Goal: Download file/media: Obtain a digital file from the website

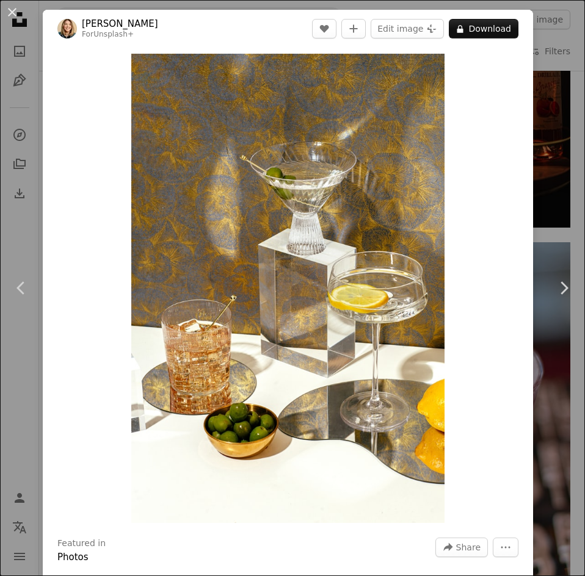
click at [559, 222] on div "An X shape Chevron left Chevron right [PERSON_NAME] For Unsplash+ A heart A plu…" at bounding box center [292, 288] width 585 height 576
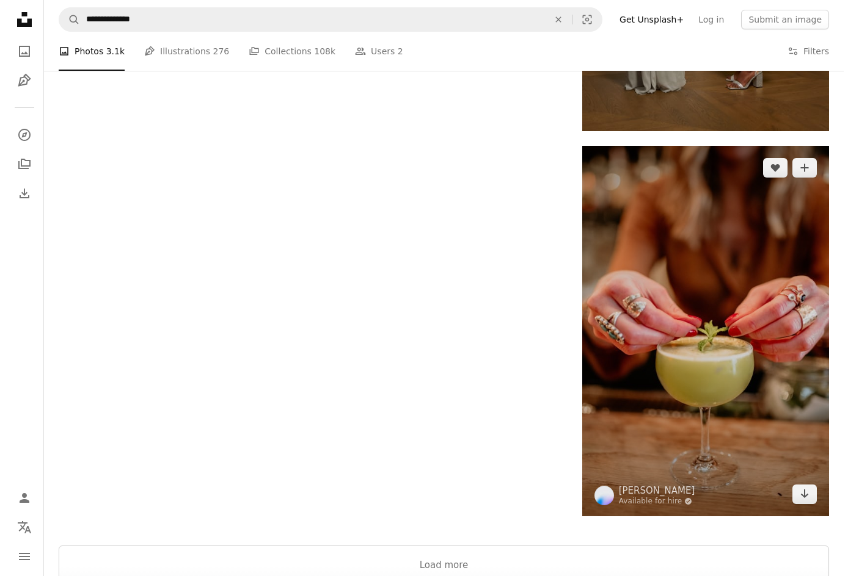
scroll to position [18824, 0]
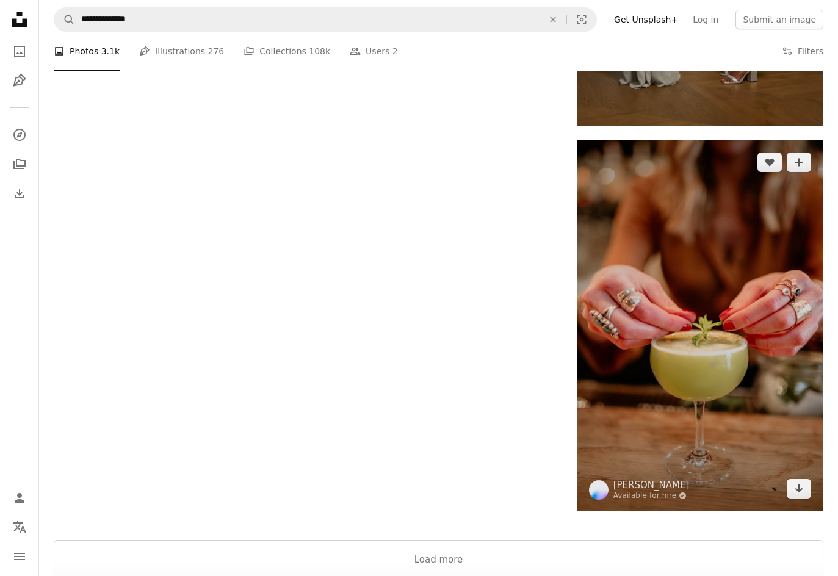
click at [584, 324] on img at bounding box center [700, 325] width 247 height 371
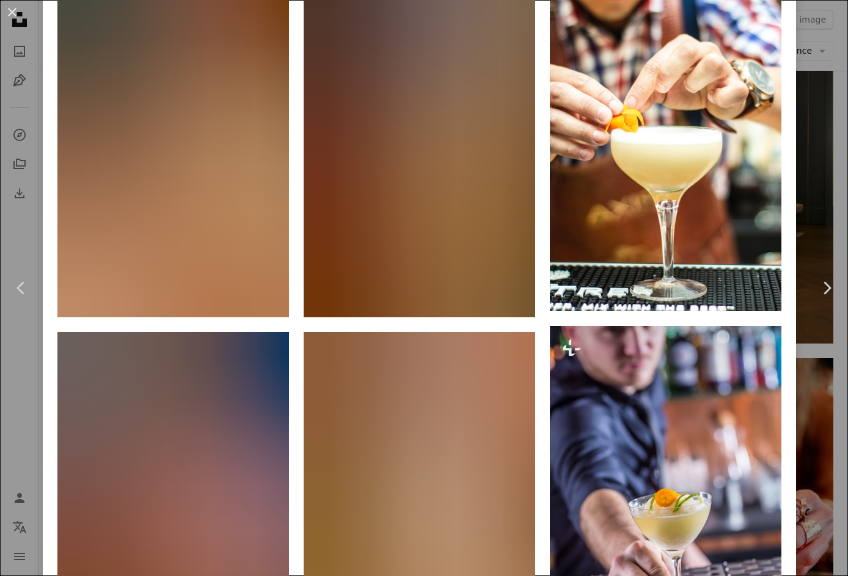
scroll to position [855, 0]
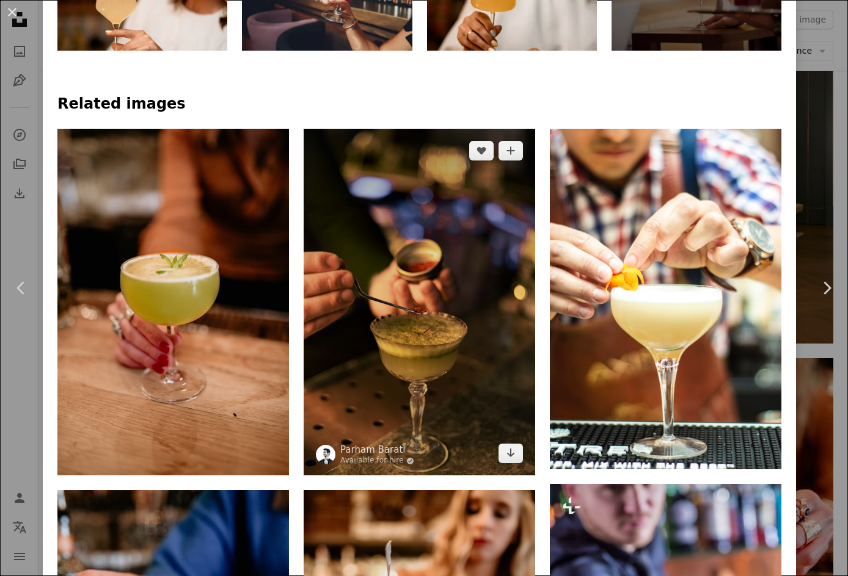
click at [496, 298] on img at bounding box center [419, 302] width 231 height 347
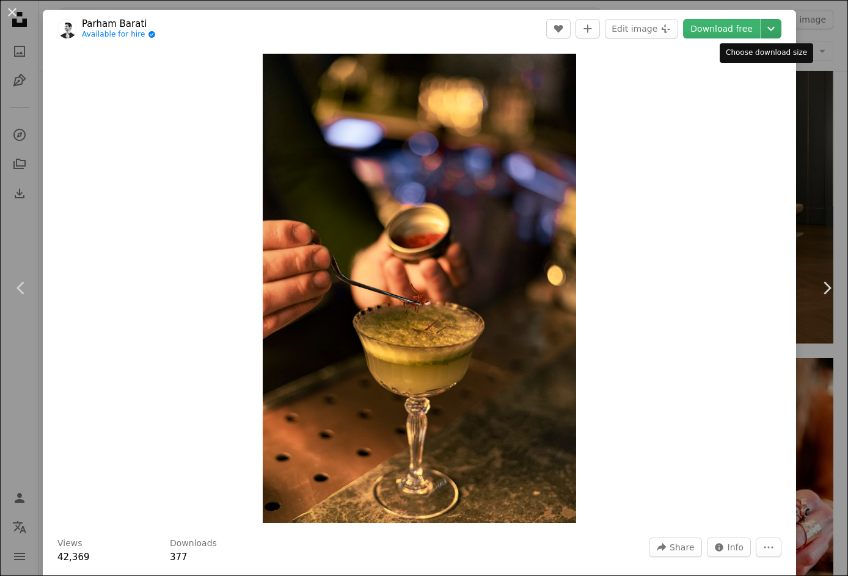
click at [584, 25] on icon "Chevron down" at bounding box center [771, 28] width 20 height 15
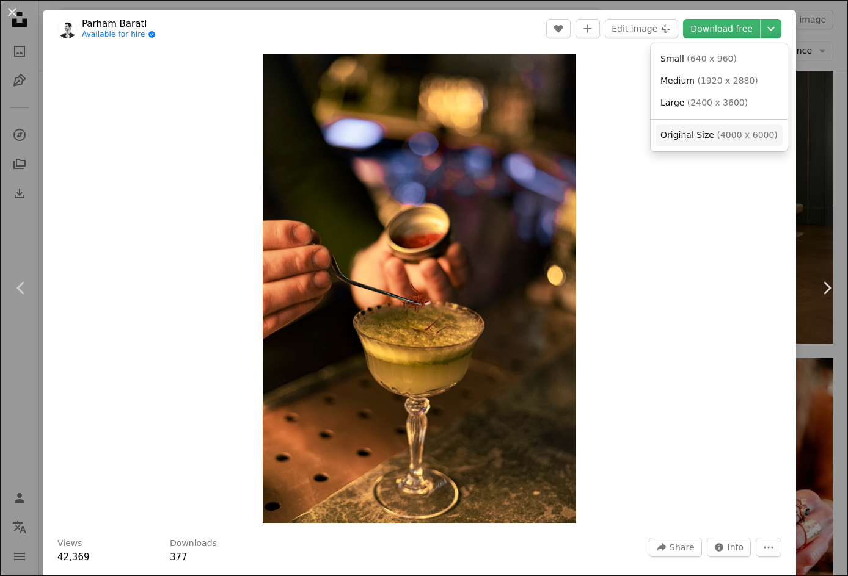
click at [584, 137] on span "( 4000 x 6000 )" at bounding box center [746, 135] width 60 height 10
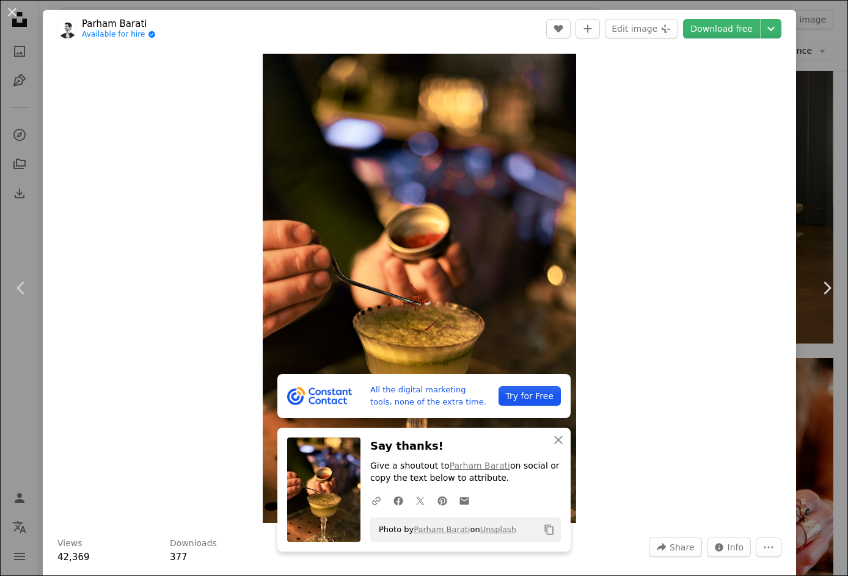
click at [398, 32] on header "[PERSON_NAME] Available for hire A checkmark inside of a circle A heart A plus …" at bounding box center [419, 29] width 753 height 38
click at [20, 11] on button "An X shape" at bounding box center [12, 12] width 15 height 15
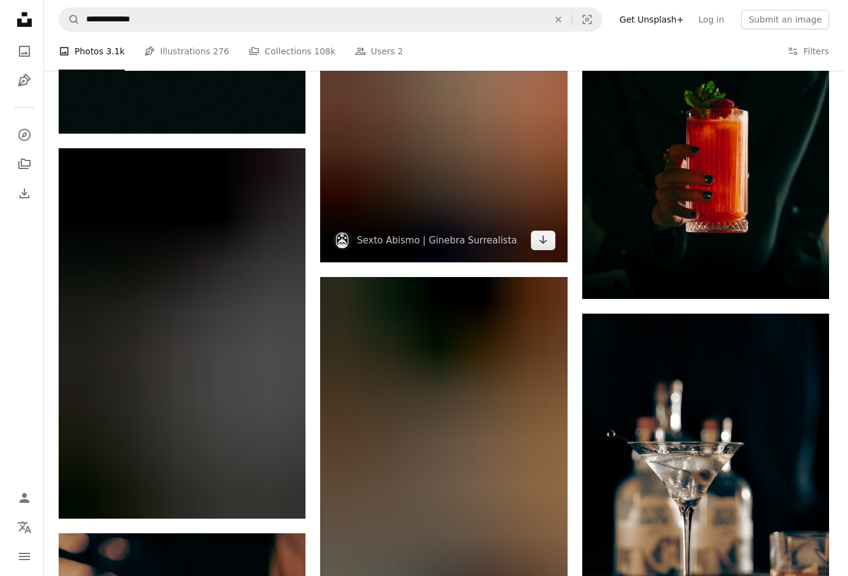
scroll to position [19679, 0]
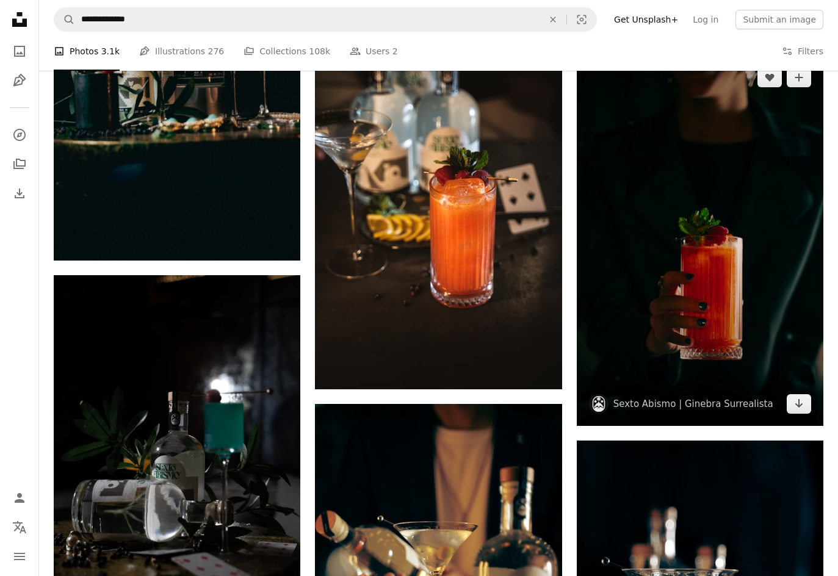
click at [584, 192] on img at bounding box center [700, 241] width 247 height 371
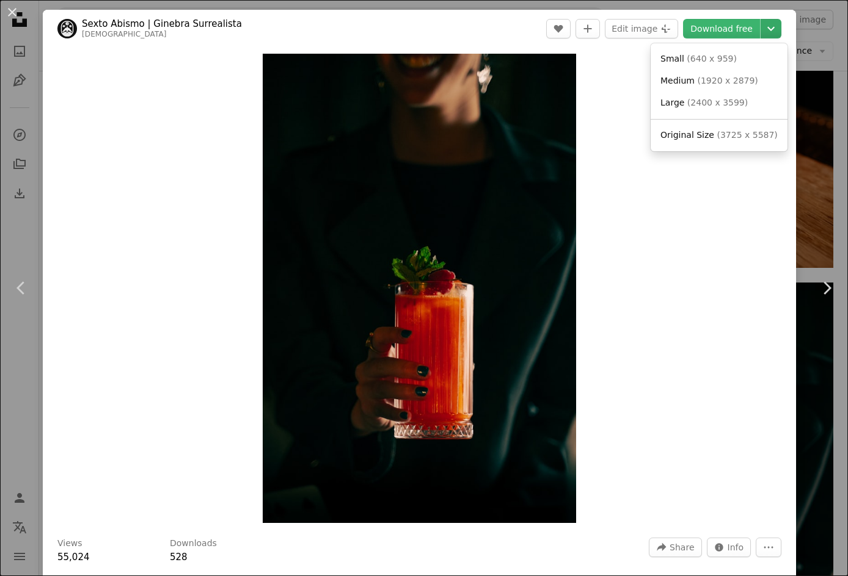
click at [584, 26] on icon "Chevron down" at bounding box center [771, 28] width 20 height 15
click at [584, 137] on span "Original Size" at bounding box center [687, 135] width 54 height 10
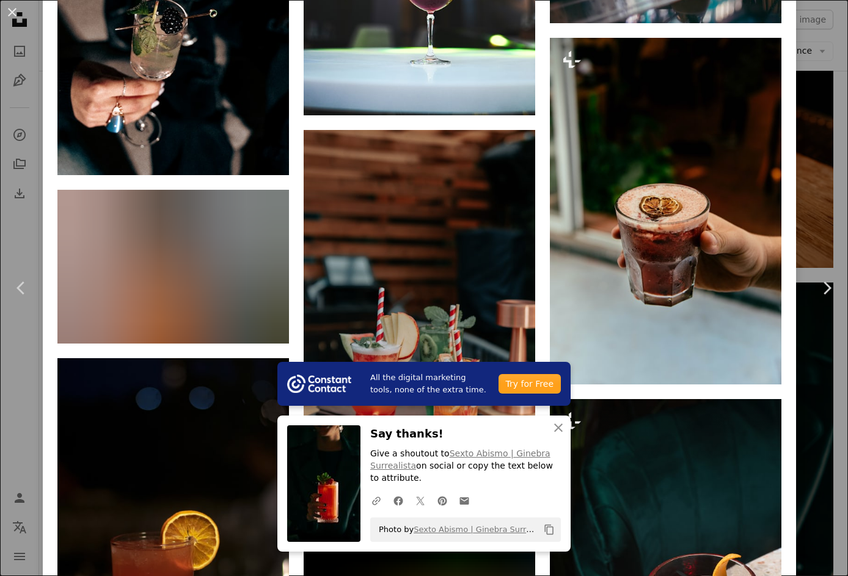
scroll to position [3725, 0]
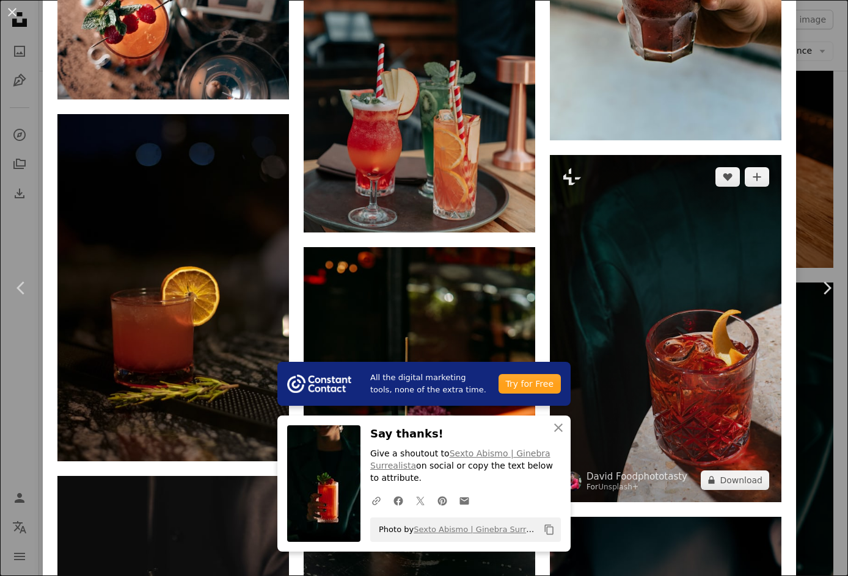
click at [584, 286] on img at bounding box center [665, 328] width 231 height 347
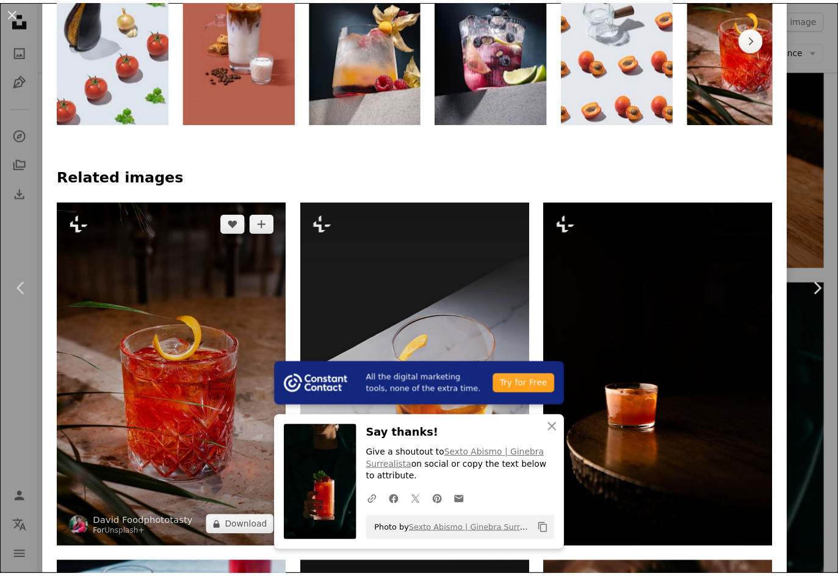
scroll to position [855, 0]
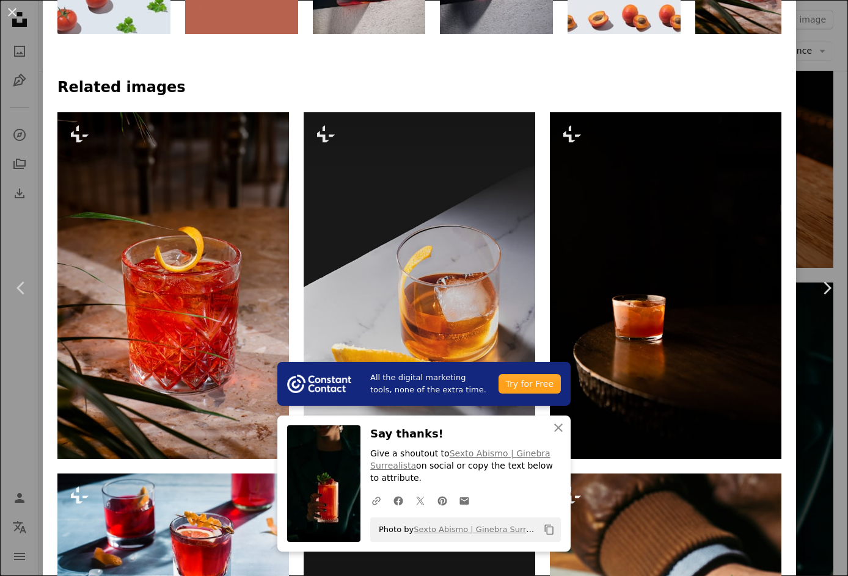
drag, startPoint x: 18, startPoint y: 9, endPoint x: 19, endPoint y: 18, distance: 9.2
click at [18, 9] on button "An X shape" at bounding box center [12, 12] width 15 height 15
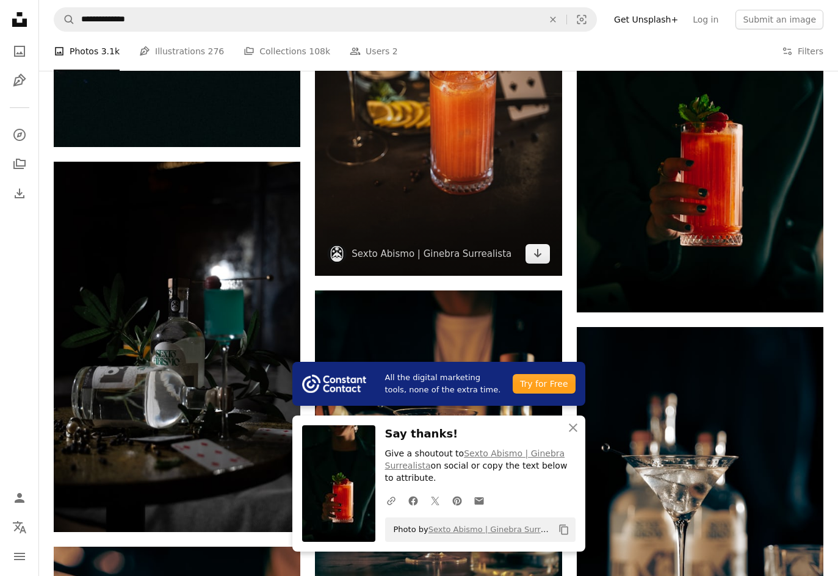
scroll to position [19923, 0]
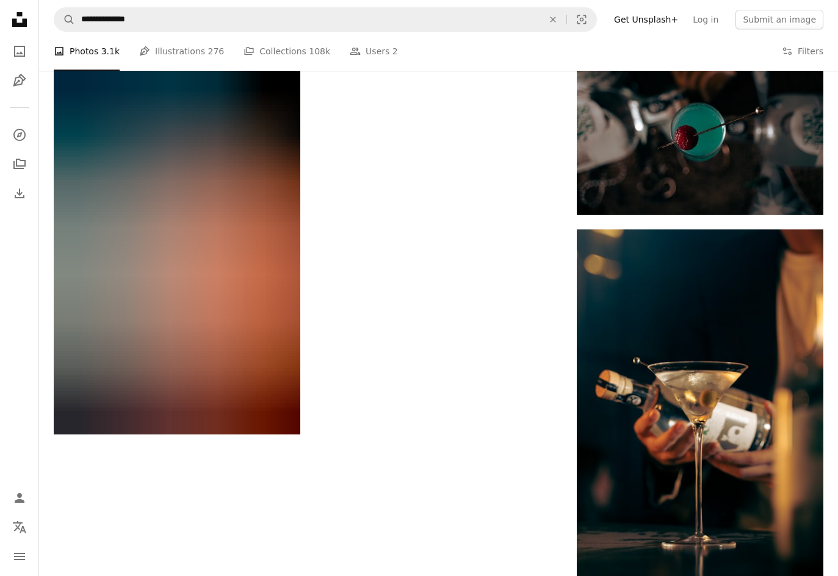
scroll to position [20961, 0]
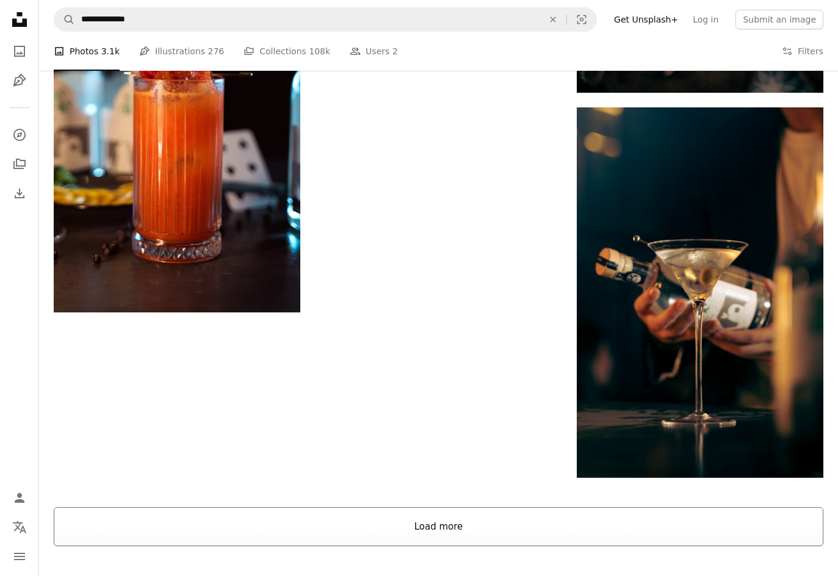
click at [449, 533] on button "Load more" at bounding box center [439, 526] width 770 height 39
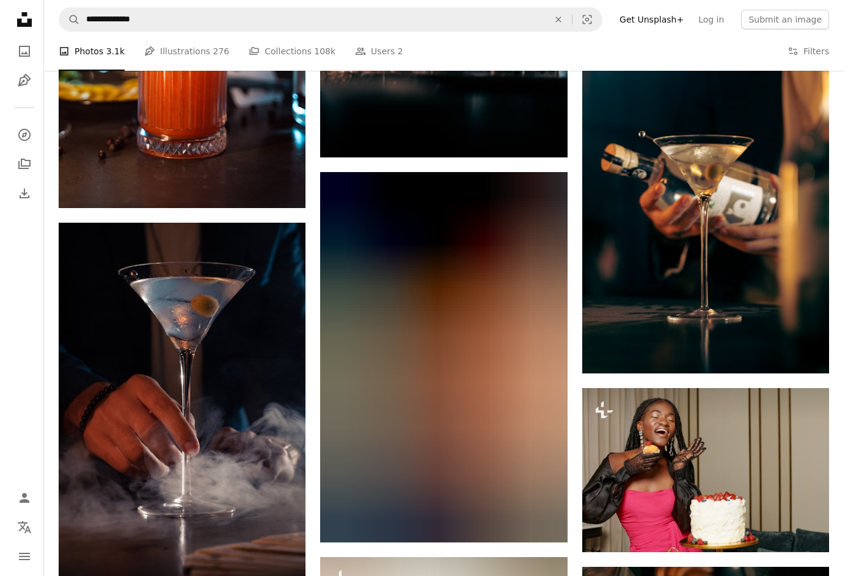
scroll to position [21144, 0]
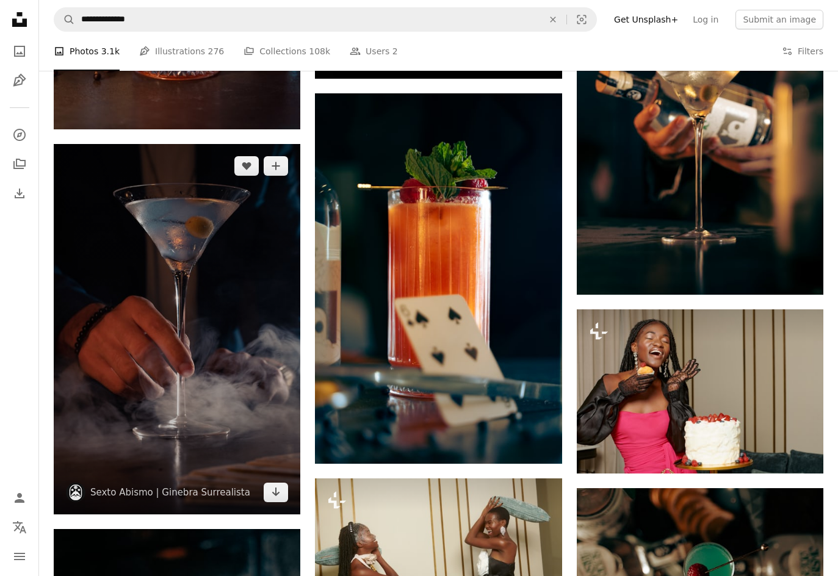
click at [134, 329] on img at bounding box center [177, 329] width 247 height 370
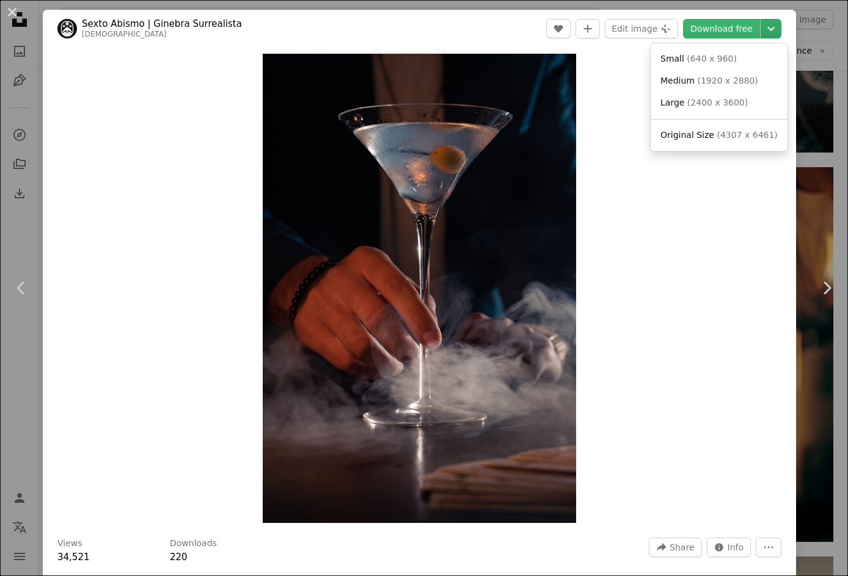
click at [584, 32] on icon "Chevron down" at bounding box center [771, 28] width 20 height 15
click at [584, 135] on span "Original Size" at bounding box center [687, 135] width 54 height 10
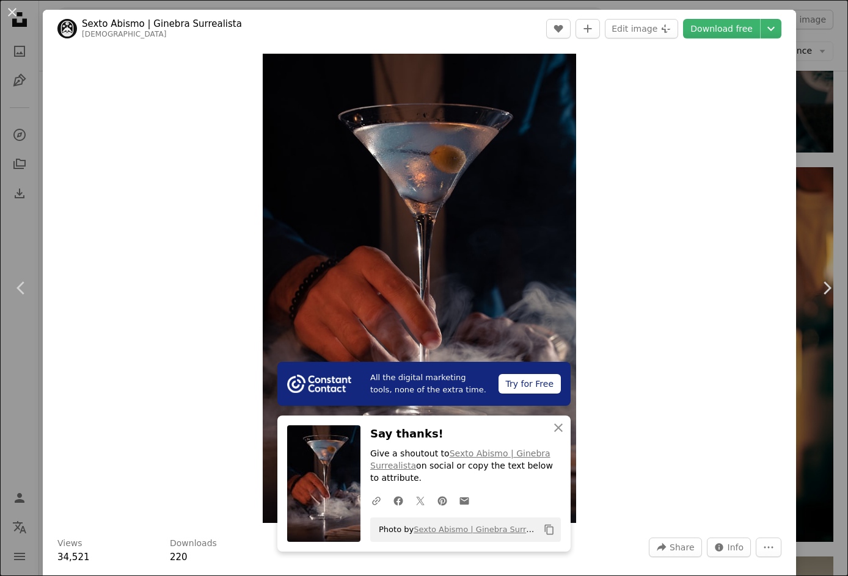
drag, startPoint x: 651, startPoint y: 416, endPoint x: 655, endPoint y: 406, distance: 10.7
click at [584, 416] on div "Zoom in" at bounding box center [419, 289] width 753 height 482
click at [203, 324] on div "Zoom in" at bounding box center [419, 289] width 753 height 482
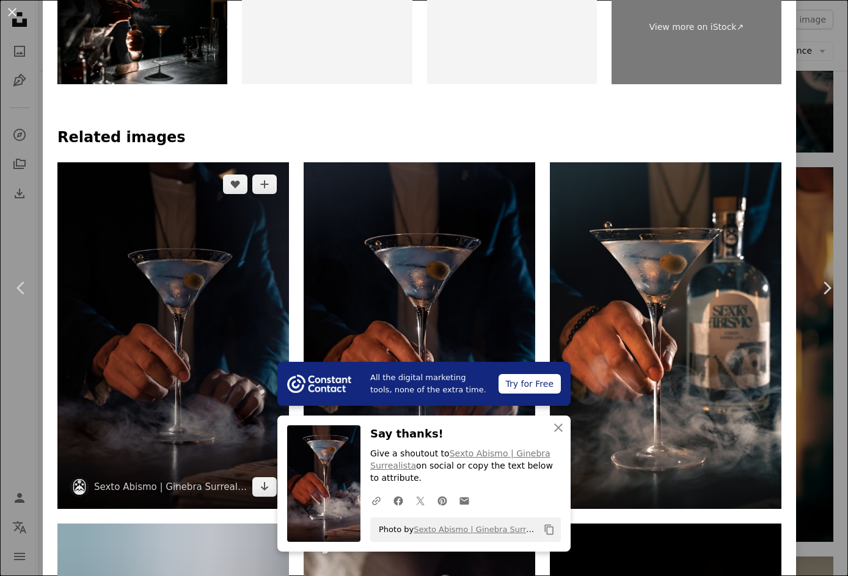
scroll to position [977, 0]
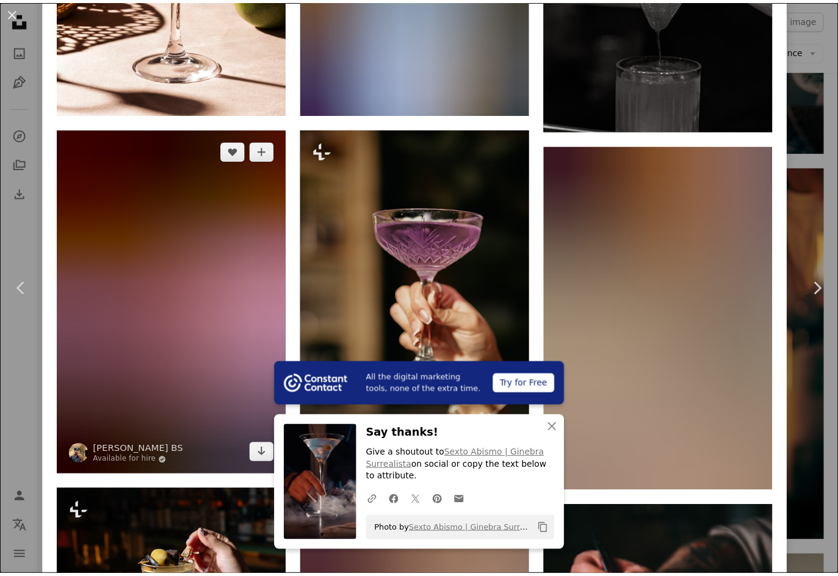
scroll to position [5153, 0]
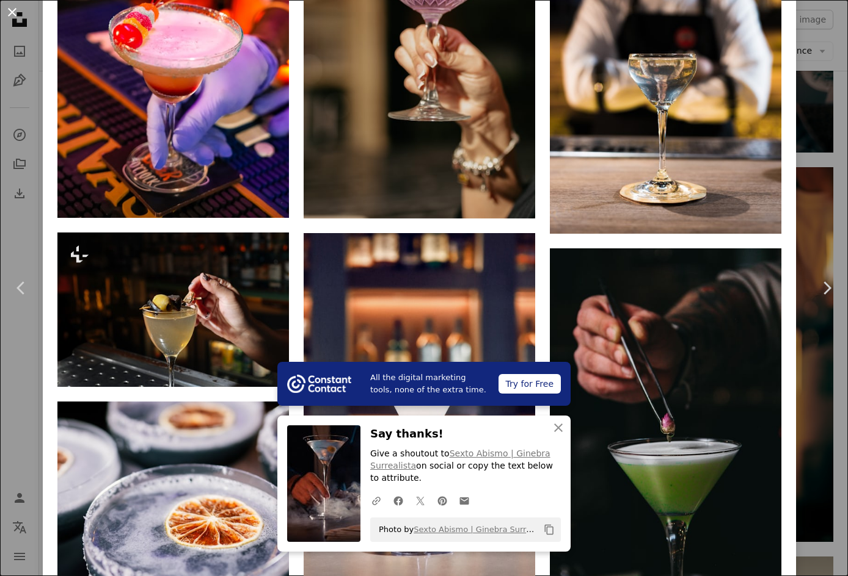
click at [12, 11] on button "An X shape" at bounding box center [12, 12] width 15 height 15
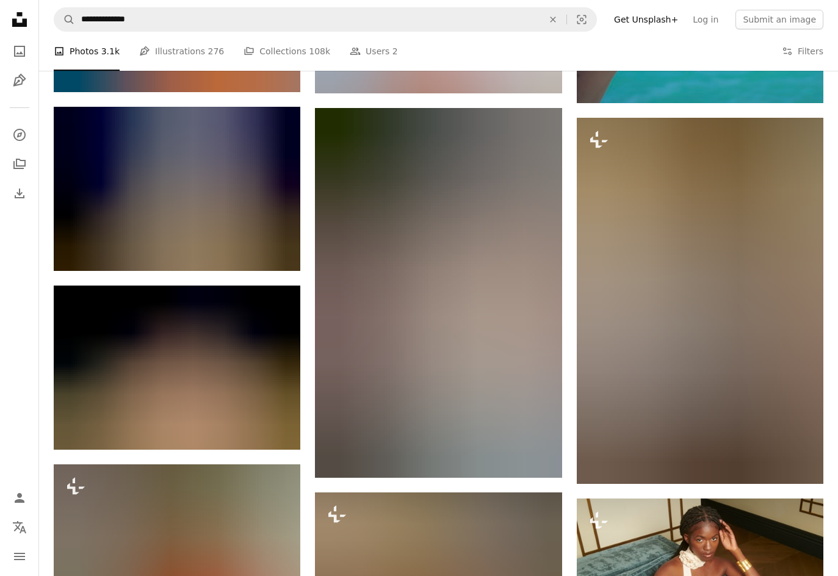
scroll to position [26885, 0]
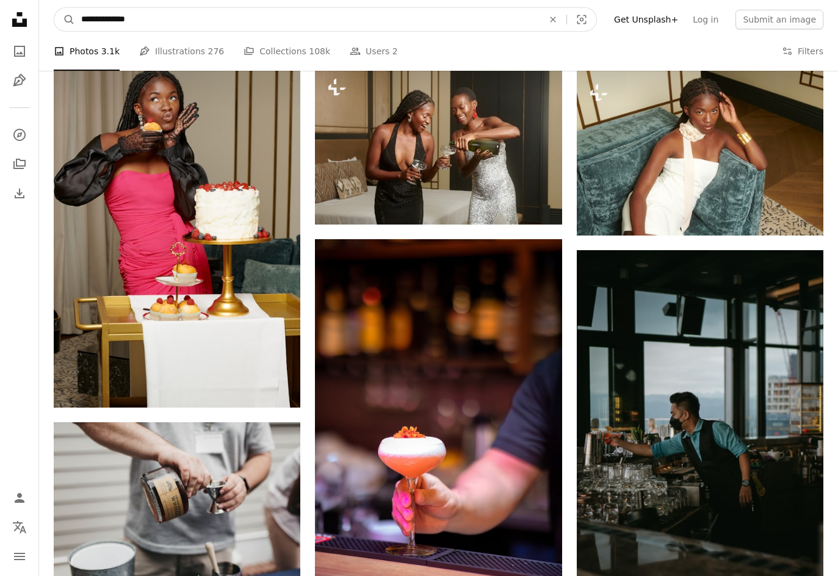
drag, startPoint x: 171, startPoint y: 21, endPoint x: -65, endPoint y: 16, distance: 236.4
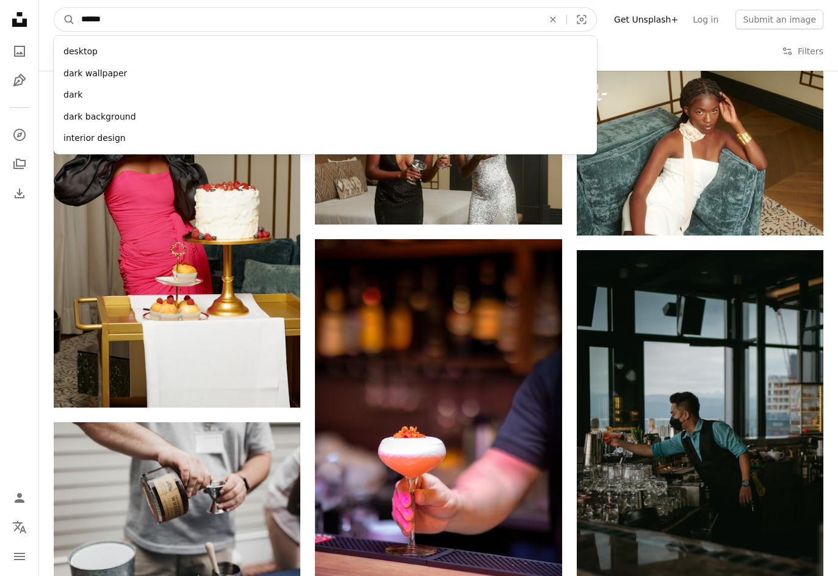
type input "*******"
click button "A magnifying glass" at bounding box center [64, 19] width 21 height 23
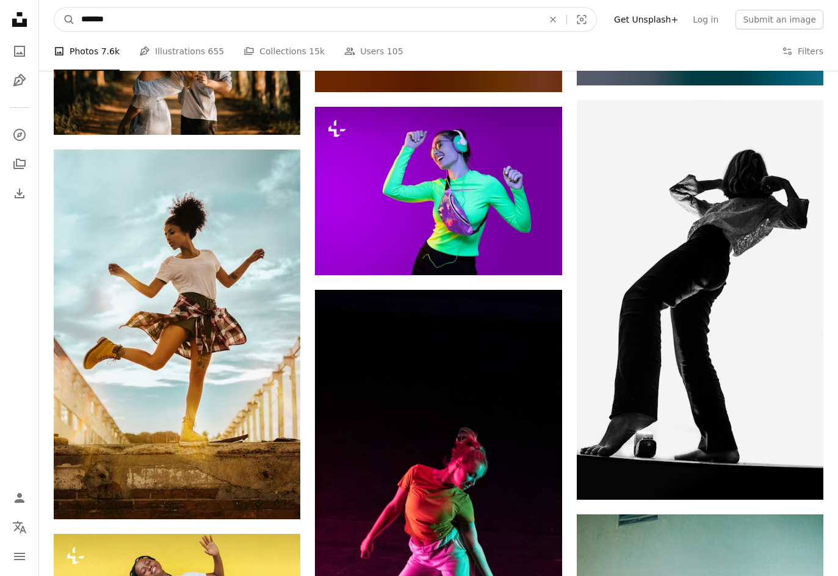
drag, startPoint x: 189, startPoint y: 21, endPoint x: -117, endPoint y: -20, distance: 308.7
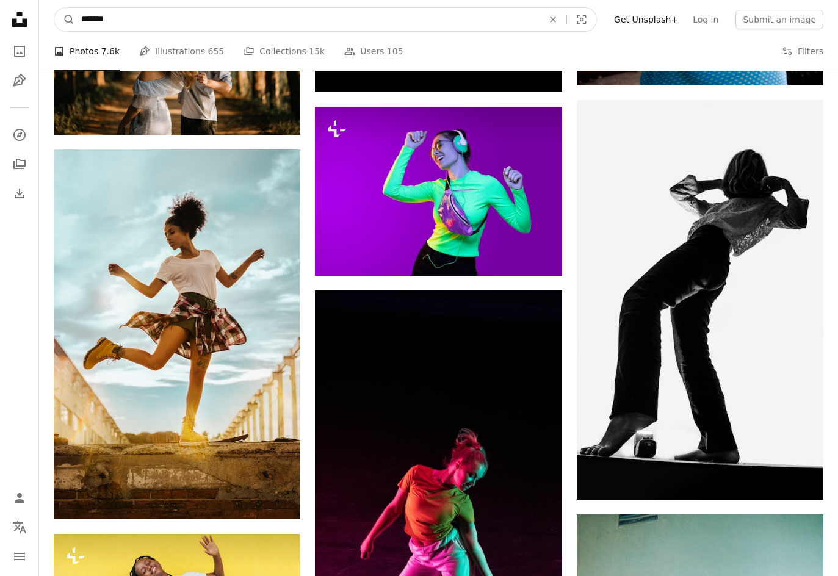
click at [0, 0] on html "Unsplash logo Unsplash Home A photo Pen Tool A compass A stack of folders Downl…" at bounding box center [419, 176] width 838 height 2923
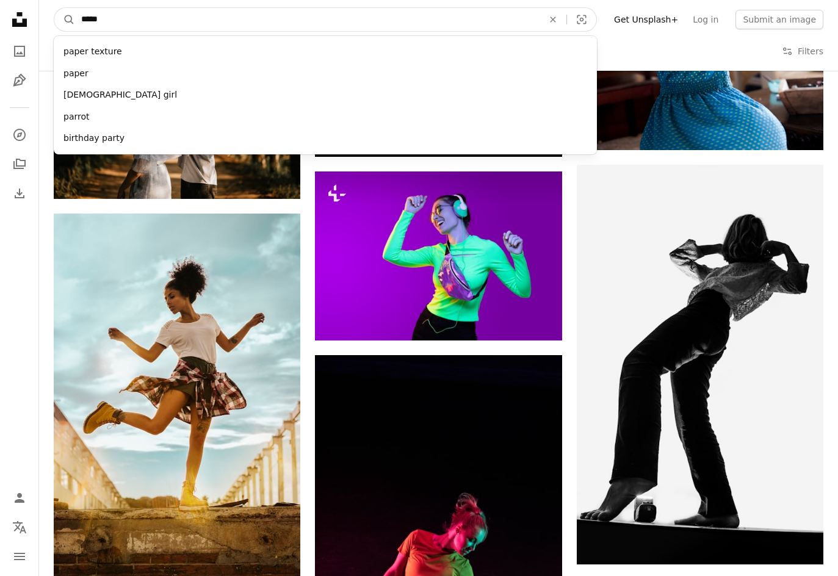
type input "*****"
click at [54, 8] on button "A magnifying glass" at bounding box center [64, 19] width 21 height 23
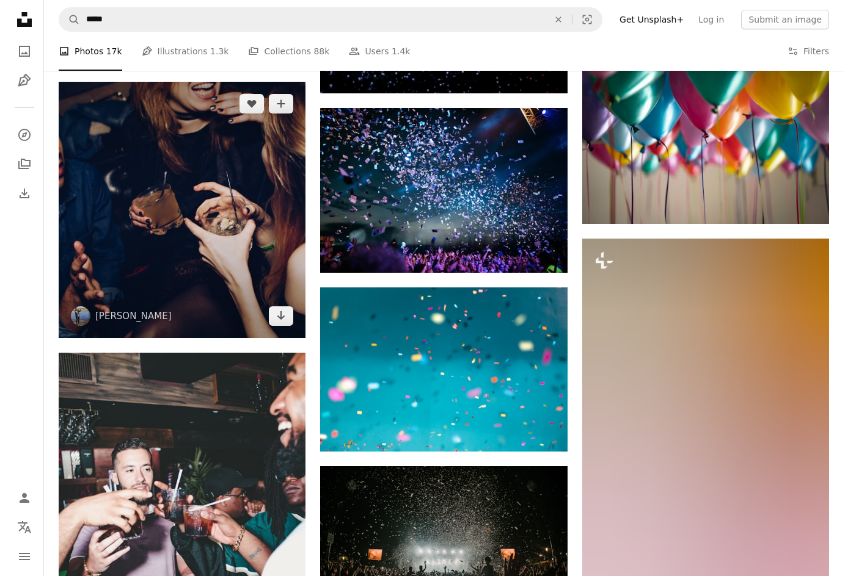
scroll to position [489, 0]
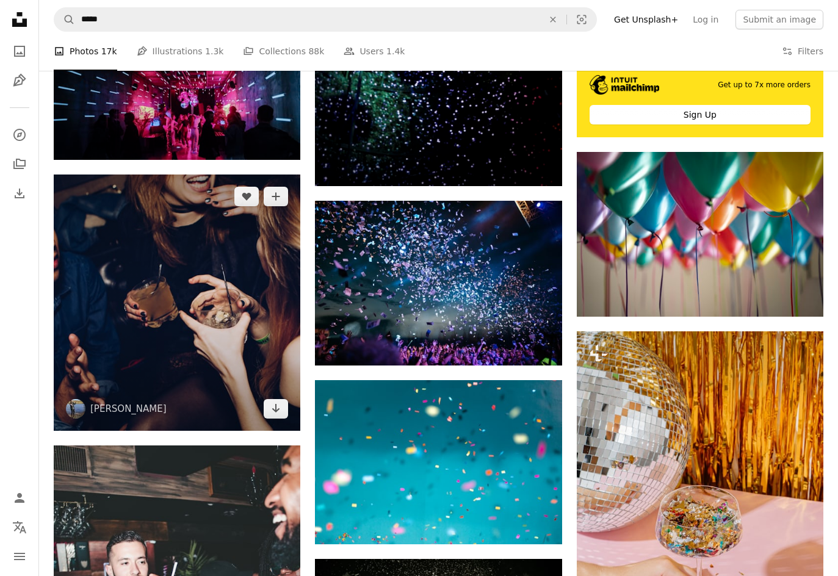
click at [180, 297] on img at bounding box center [177, 303] width 247 height 256
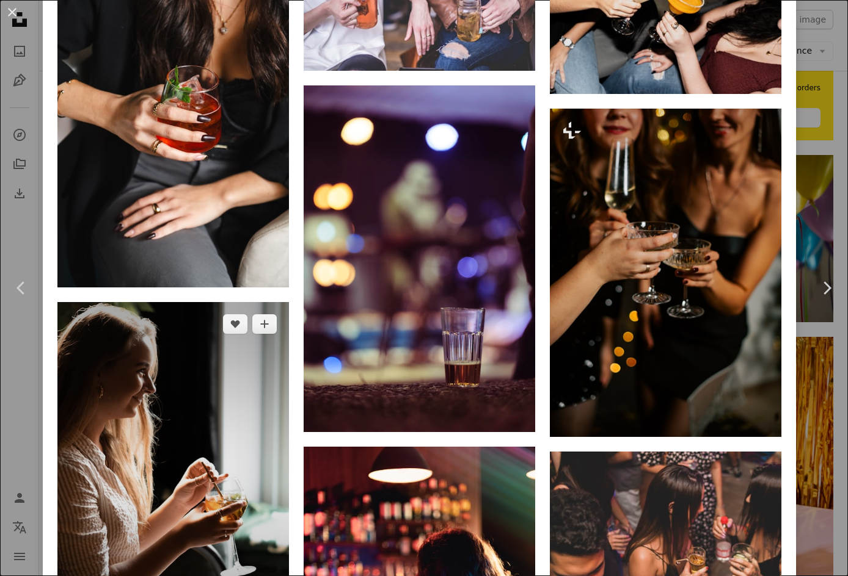
scroll to position [1298, 0]
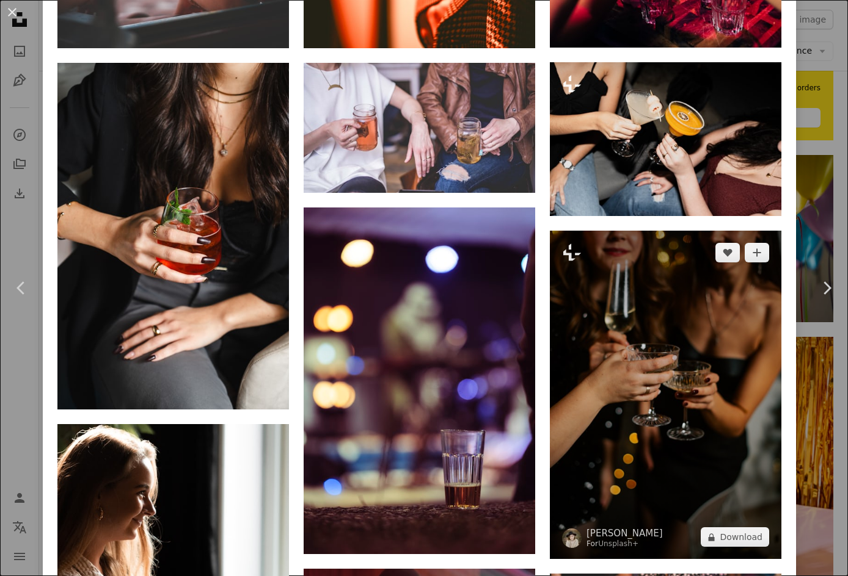
click at [584, 372] on img at bounding box center [665, 395] width 231 height 329
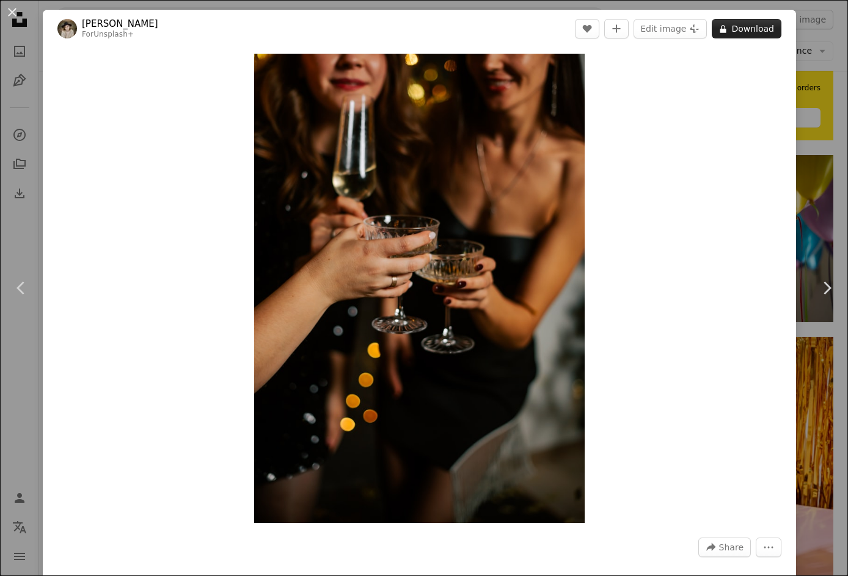
click at [584, 29] on icon "A lock" at bounding box center [722, 28] width 9 height 9
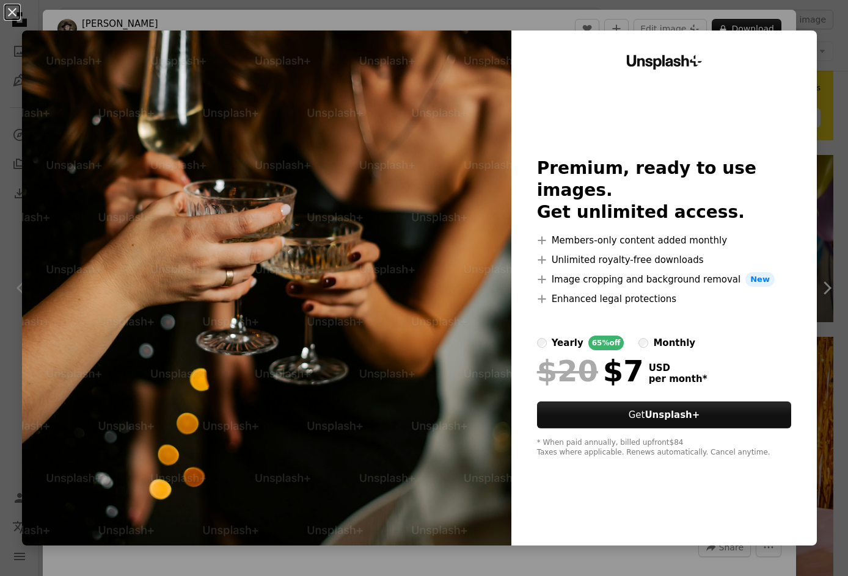
click at [525, 15] on div "An X shape Unsplash+ Premium, ready to use images. Get unlimited access. A plus…" at bounding box center [424, 288] width 848 height 576
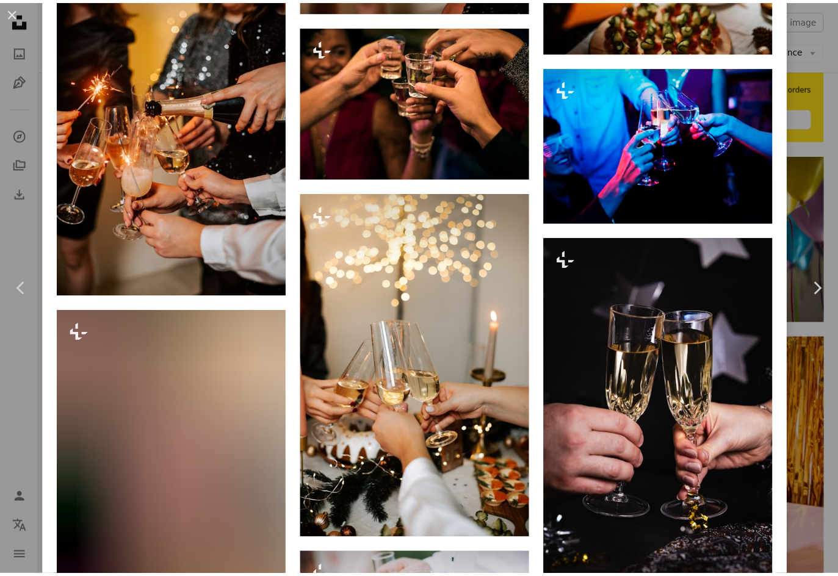
scroll to position [2198, 0]
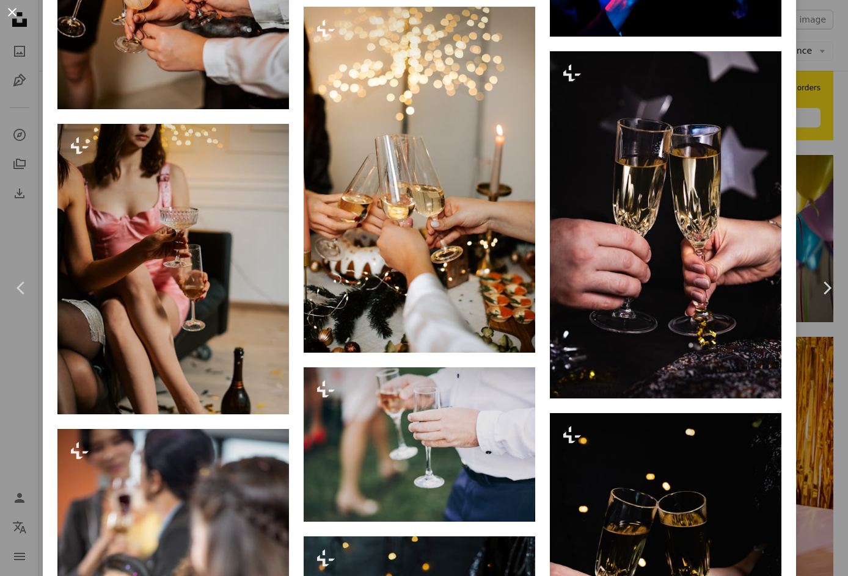
click at [10, 13] on button "An X shape" at bounding box center [12, 12] width 15 height 15
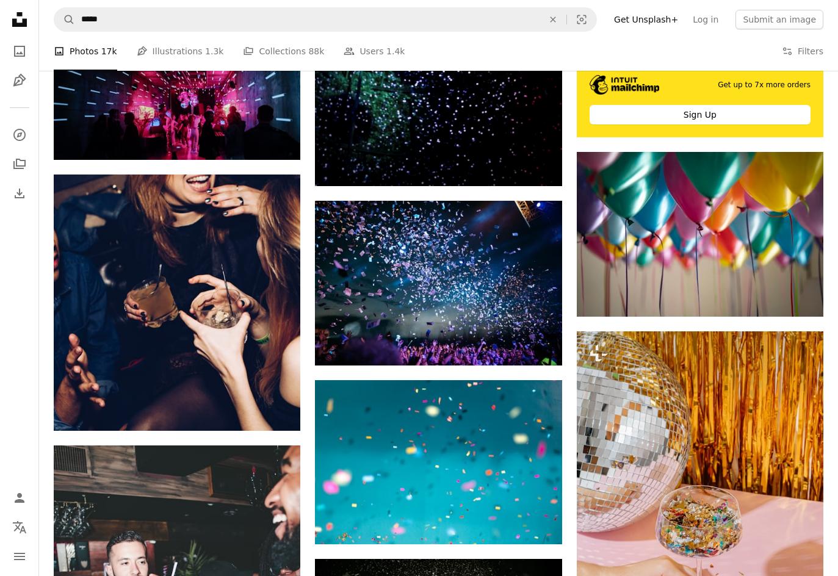
click at [0, 0] on button "A copyright icon © License Arrow down" at bounding box center [0, 0] width 0 height 0
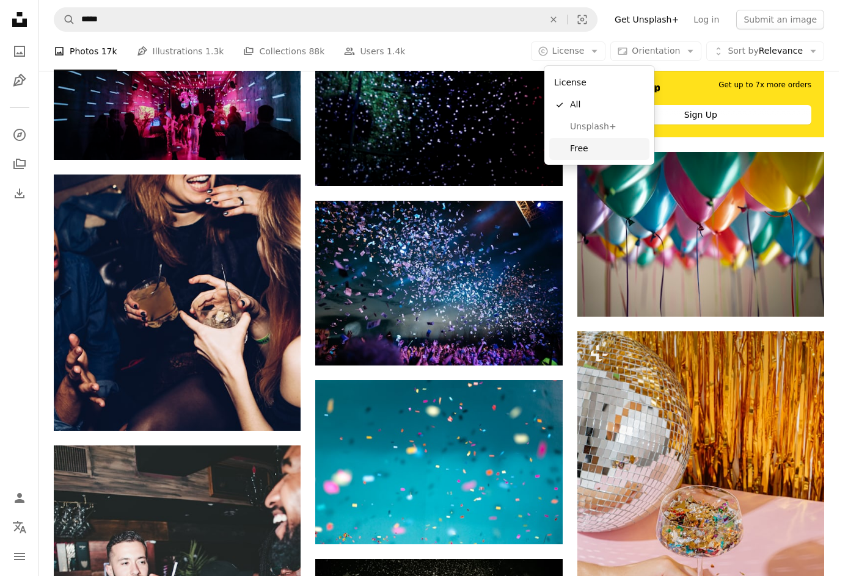
click at [583, 145] on span "Free" at bounding box center [607, 149] width 75 height 12
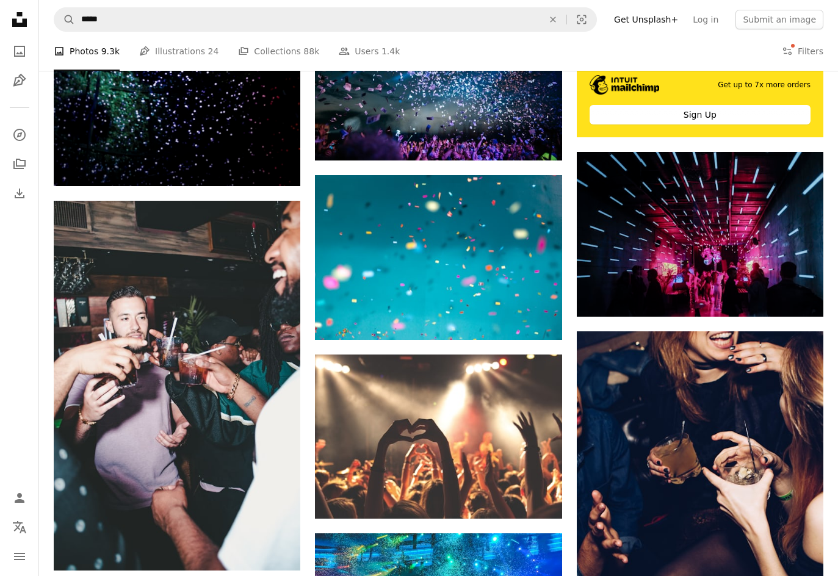
scroll to position [1588, 0]
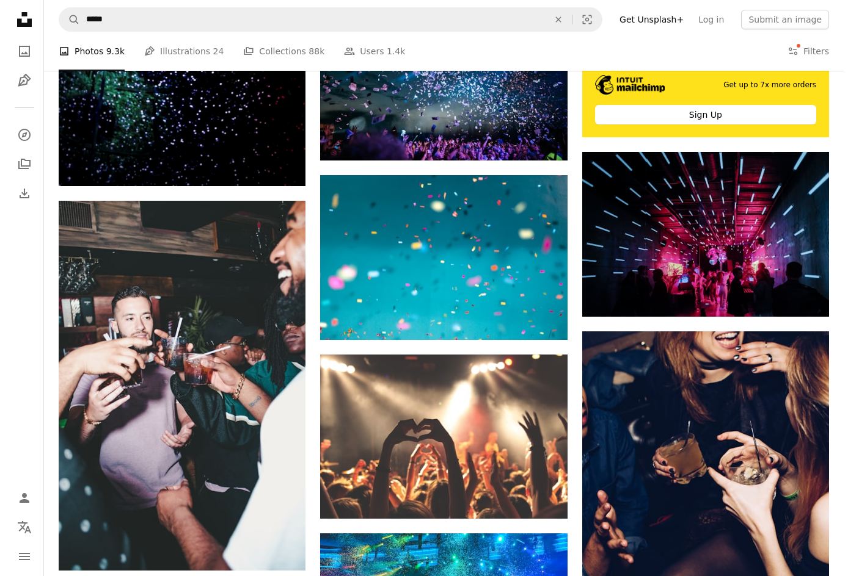
scroll to position [3664, 0]
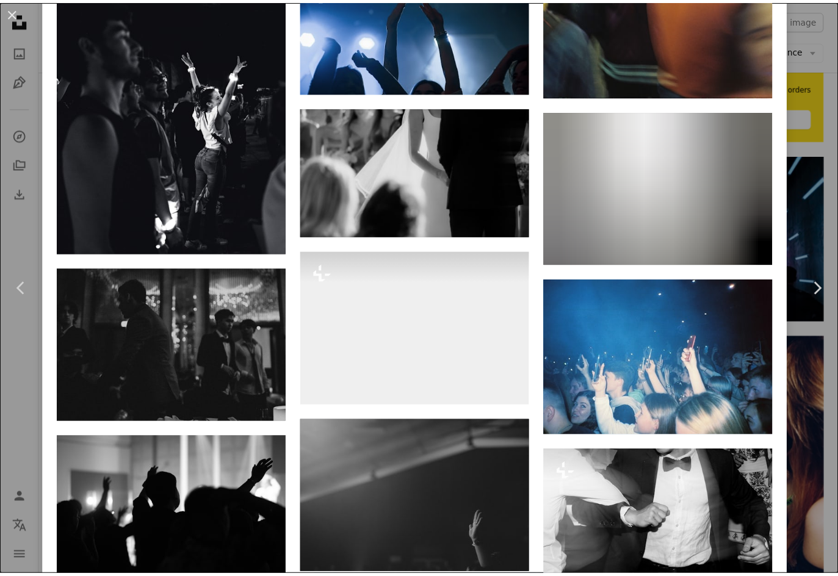
scroll to position [2931, 0]
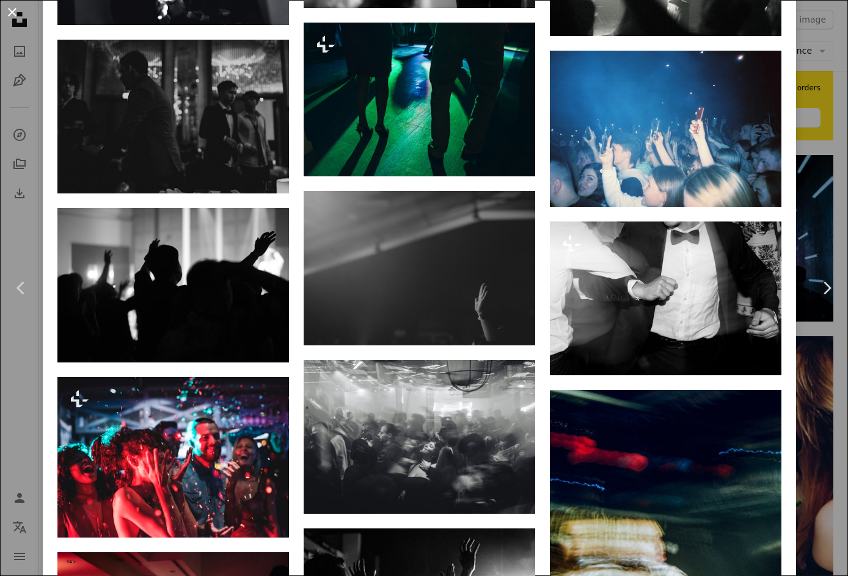
click at [5, 19] on button "An X shape" at bounding box center [12, 12] width 15 height 15
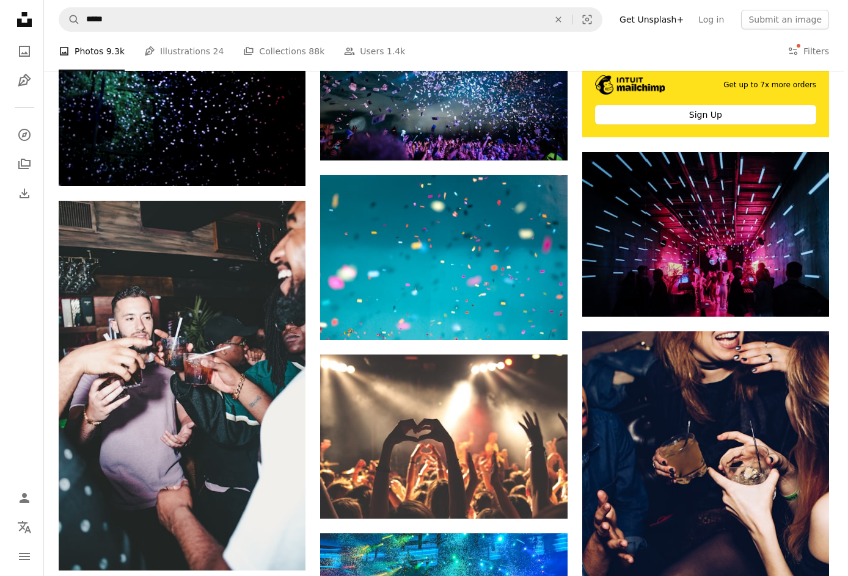
scroll to position [3908, 0]
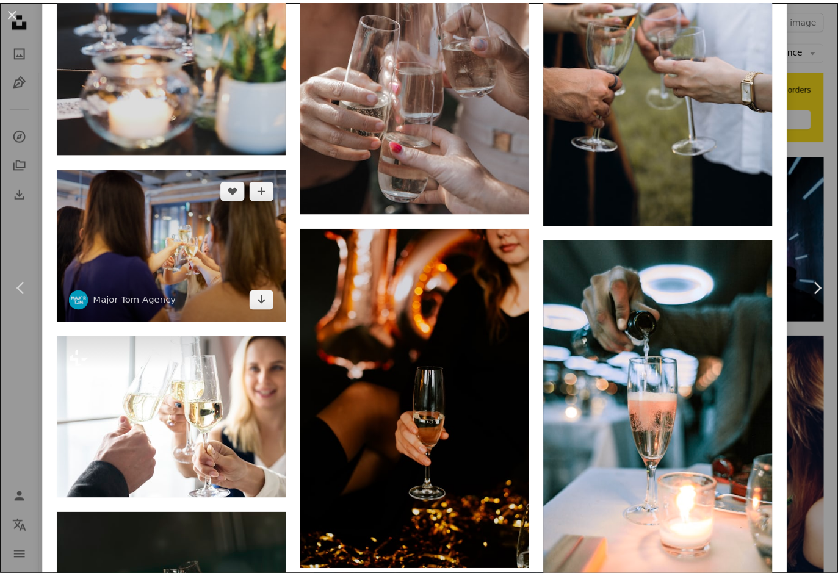
scroll to position [2687, 0]
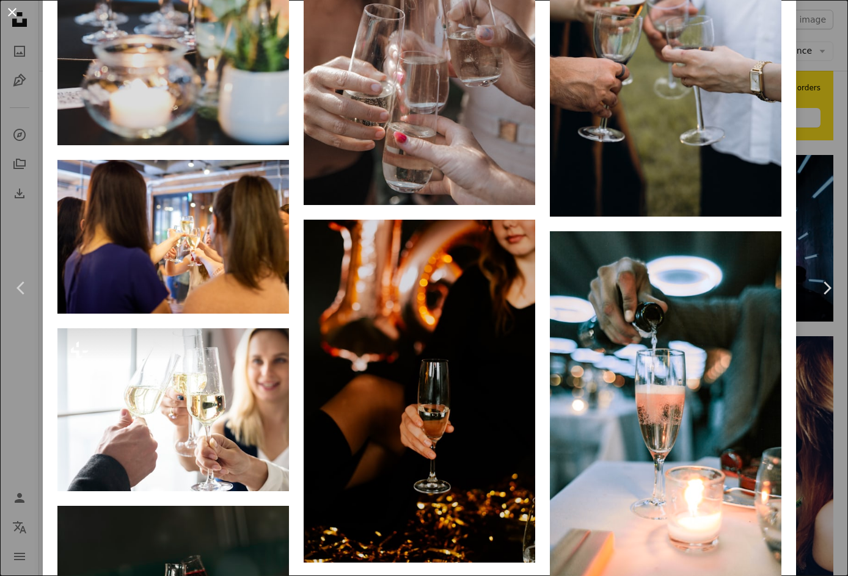
click at [19, 14] on button "An X shape" at bounding box center [12, 12] width 15 height 15
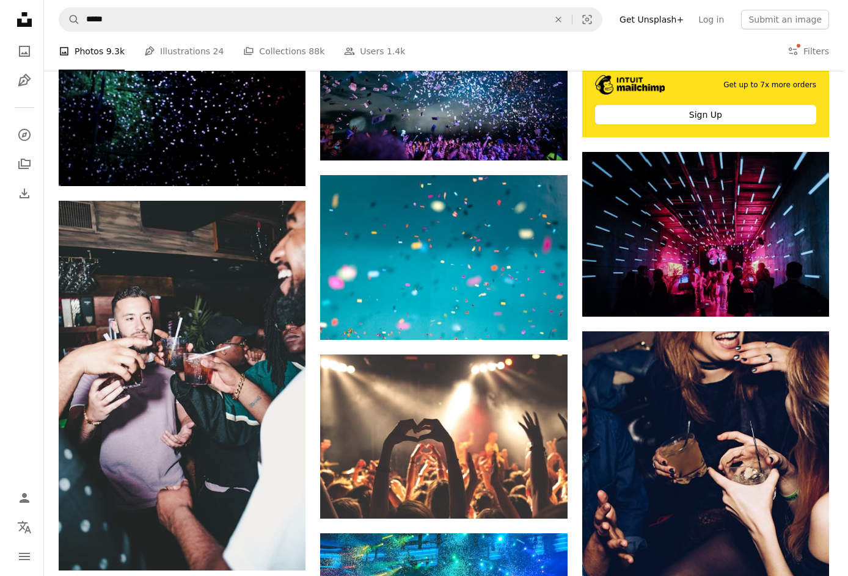
scroll to position [12885, 0]
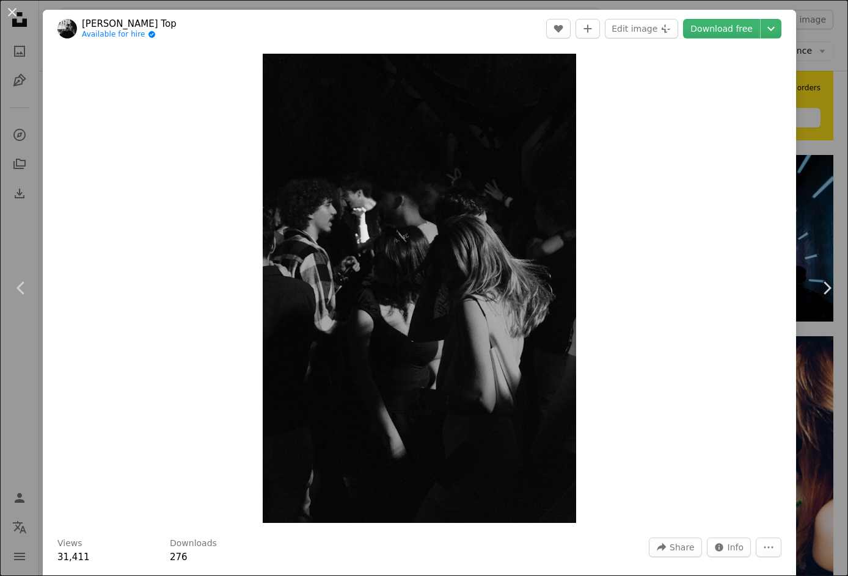
click at [584, 211] on div "An X shape Chevron left Chevron right [PERSON_NAME] Top Available for hire A ch…" at bounding box center [424, 288] width 848 height 576
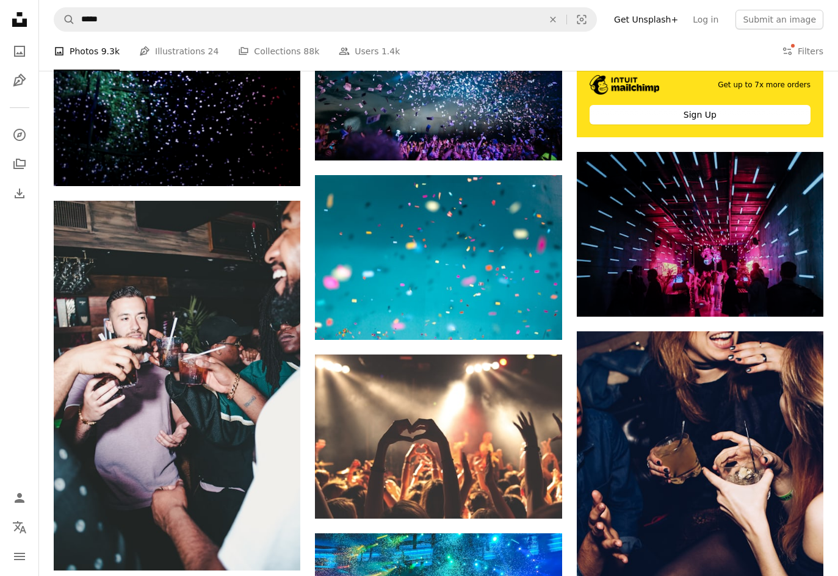
scroll to position [21007, 0]
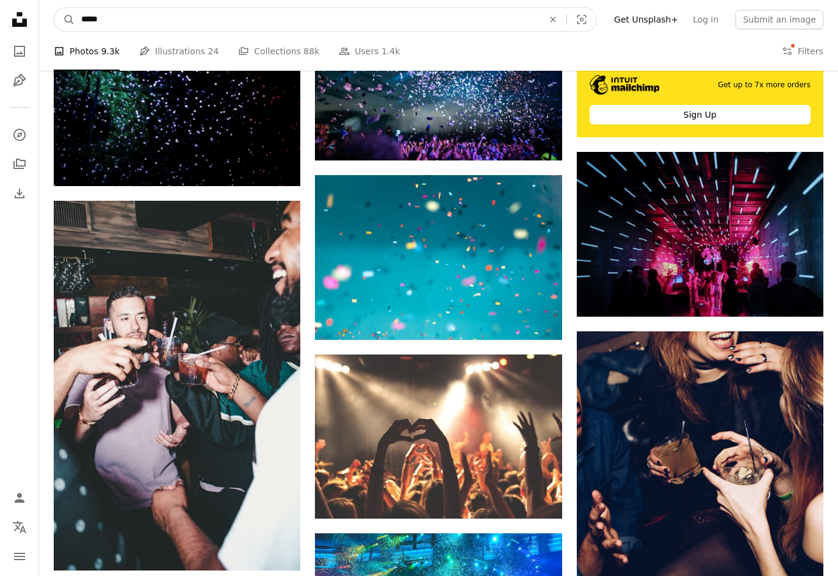
drag, startPoint x: 220, startPoint y: 17, endPoint x: -150, endPoint y: 1, distance: 370.4
type input "*********"
click button "A magnifying glass" at bounding box center [64, 19] width 21 height 23
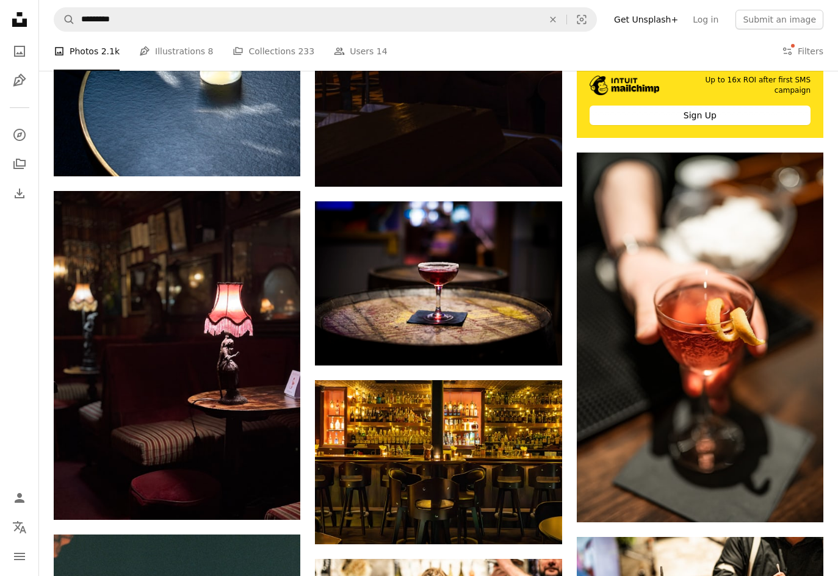
click at [0, 0] on button "Unfold Sort by Relevance Arrow down" at bounding box center [0, 0] width 0 height 0
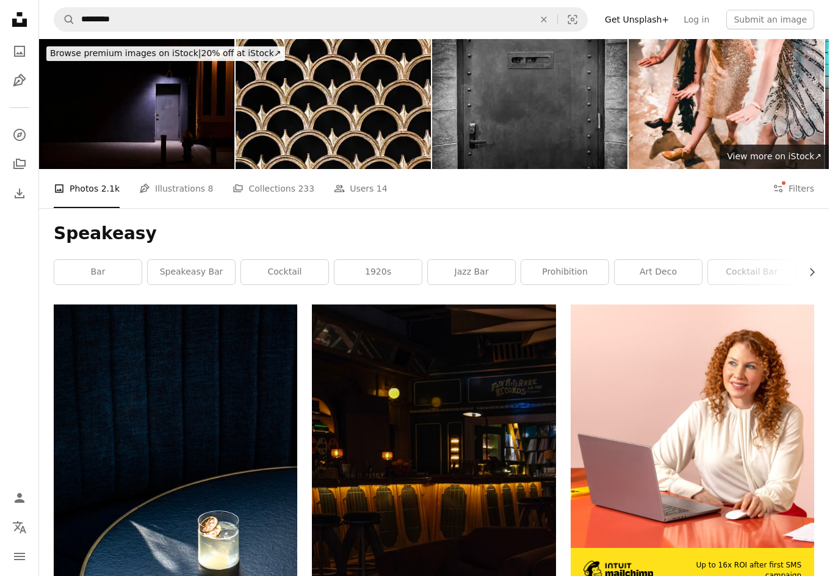
click at [584, 234] on body "Unsplash logo Unsplash Home A photo Pen Tool A compass A stack of folders Downl…" at bounding box center [414, 288] width 829 height 576
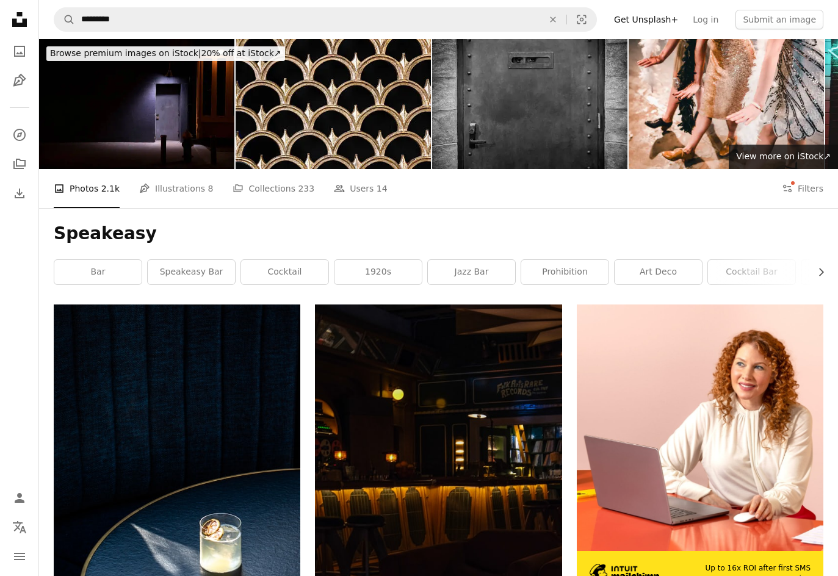
scroll to position [4091, 0]
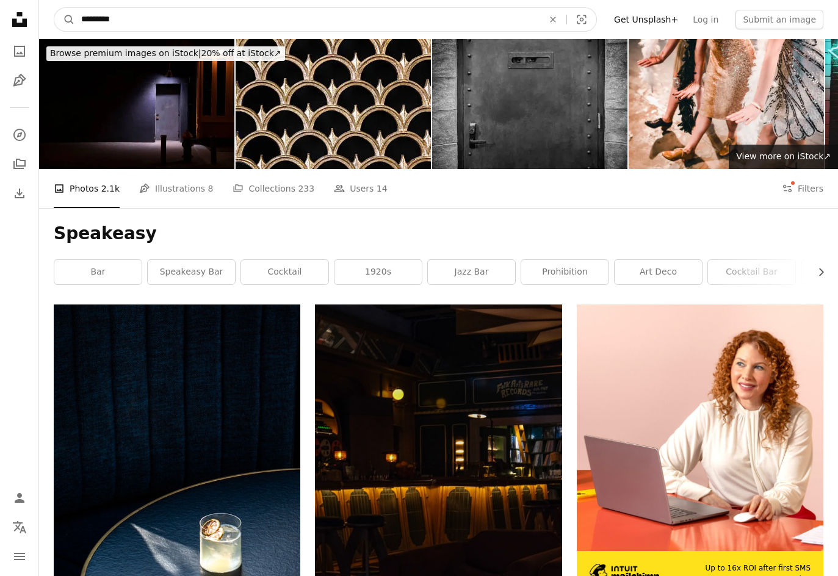
drag, startPoint x: 194, startPoint y: 14, endPoint x: -18, endPoint y: 14, distance: 211.9
type input "**********"
click button "A magnifying glass" at bounding box center [64, 19] width 21 height 23
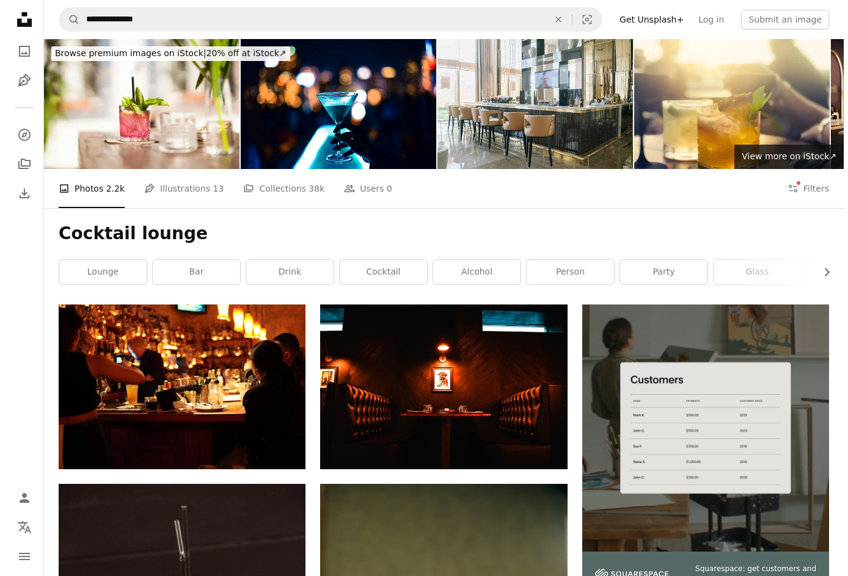
scroll to position [977, 0]
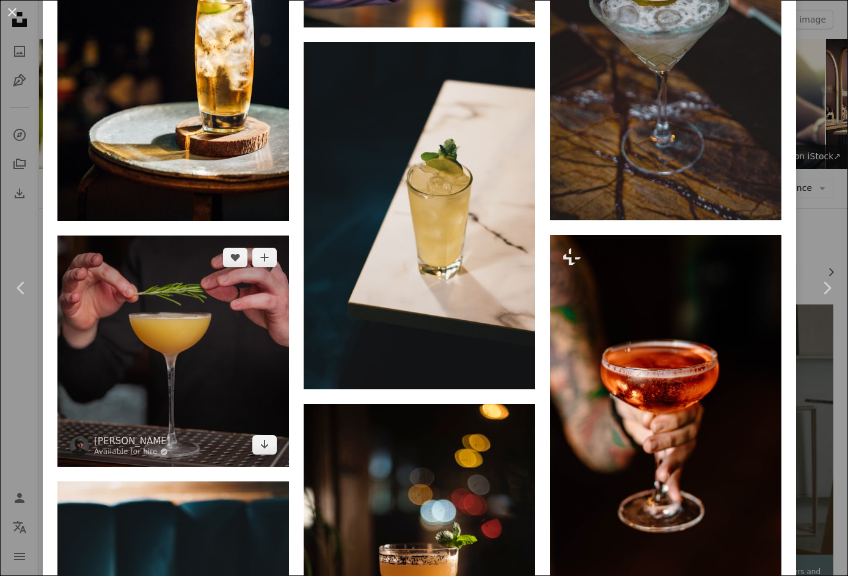
scroll to position [1282, 0]
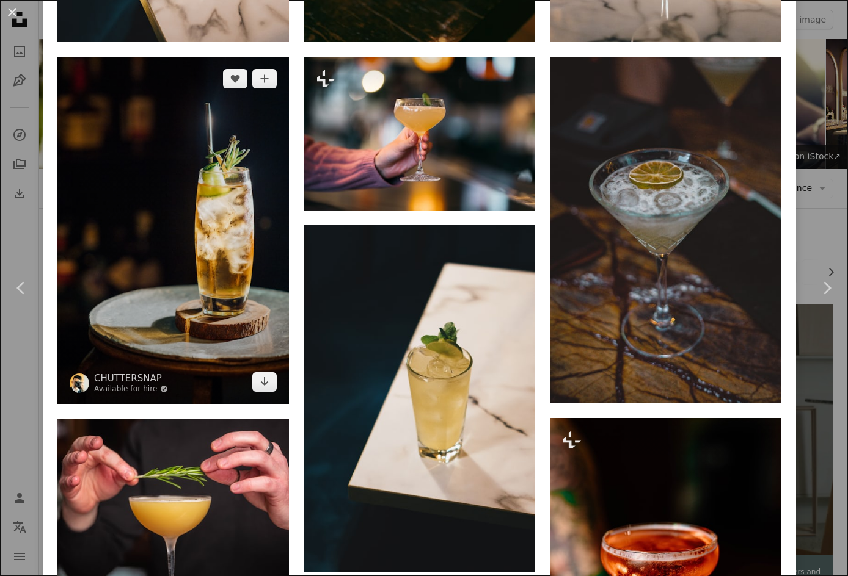
click at [166, 178] on img at bounding box center [172, 230] width 231 height 347
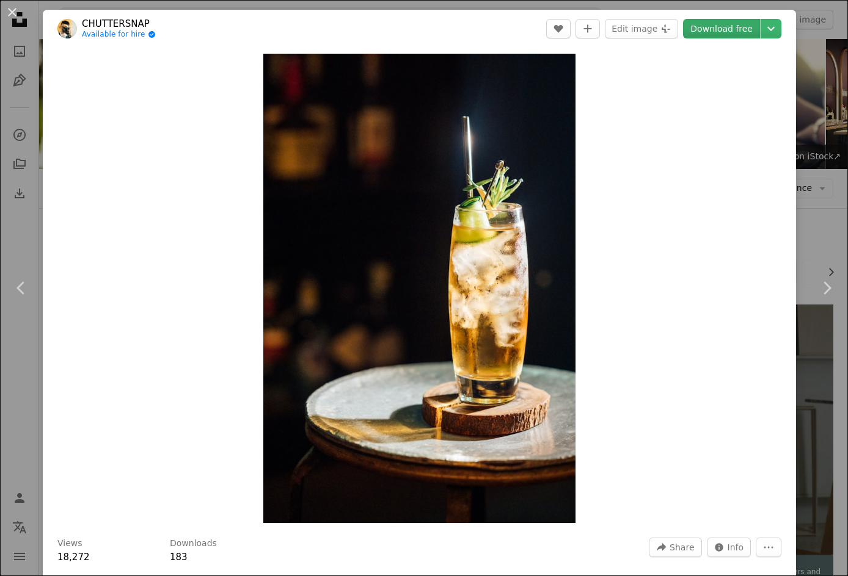
click at [584, 24] on link "Download free" at bounding box center [721, 29] width 77 height 20
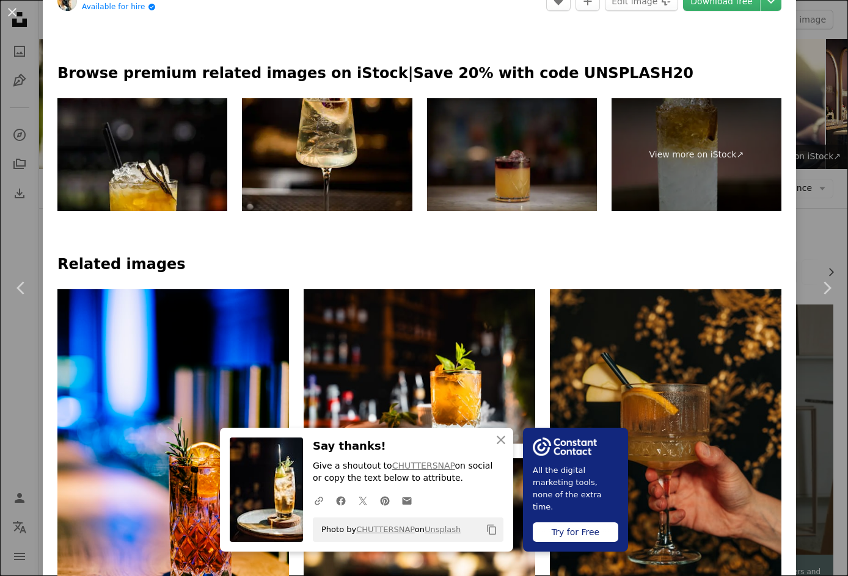
scroll to position [855, 0]
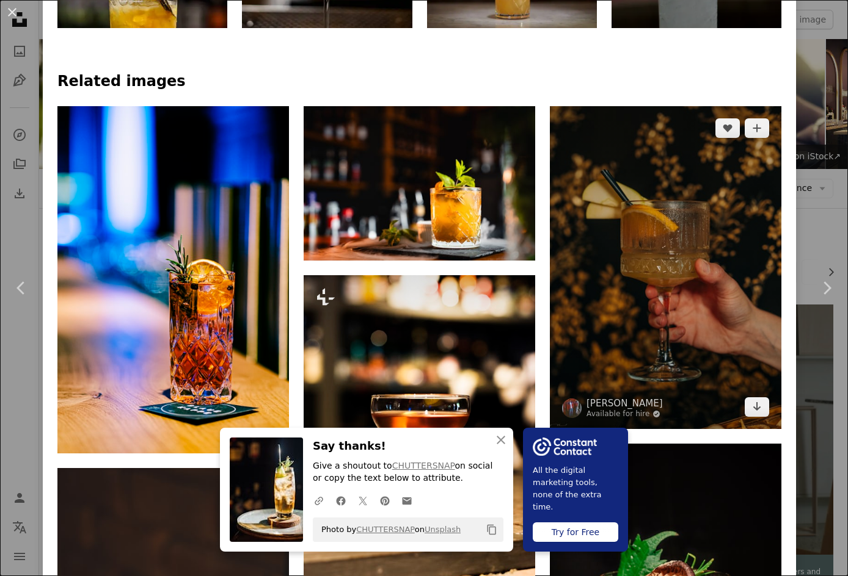
click at [584, 195] on img at bounding box center [665, 267] width 231 height 322
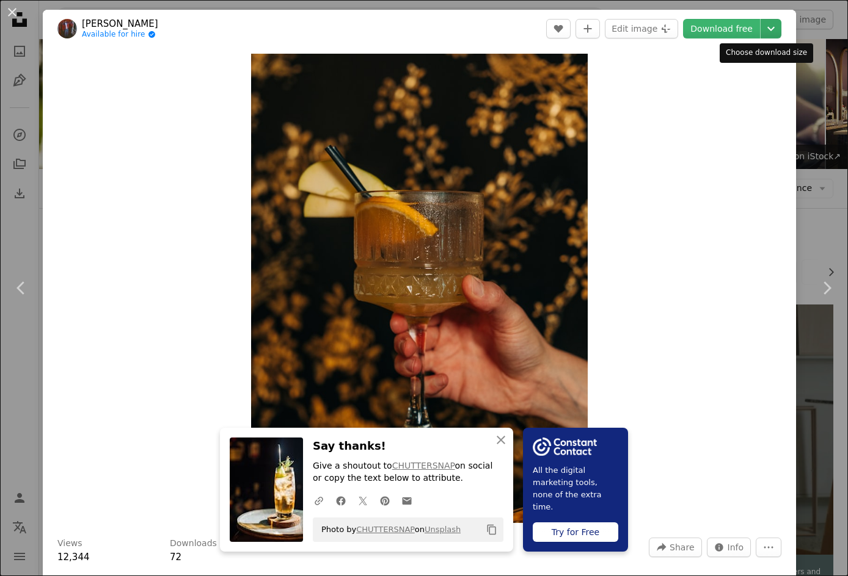
click at [584, 23] on icon "Chevron down" at bounding box center [771, 28] width 20 height 15
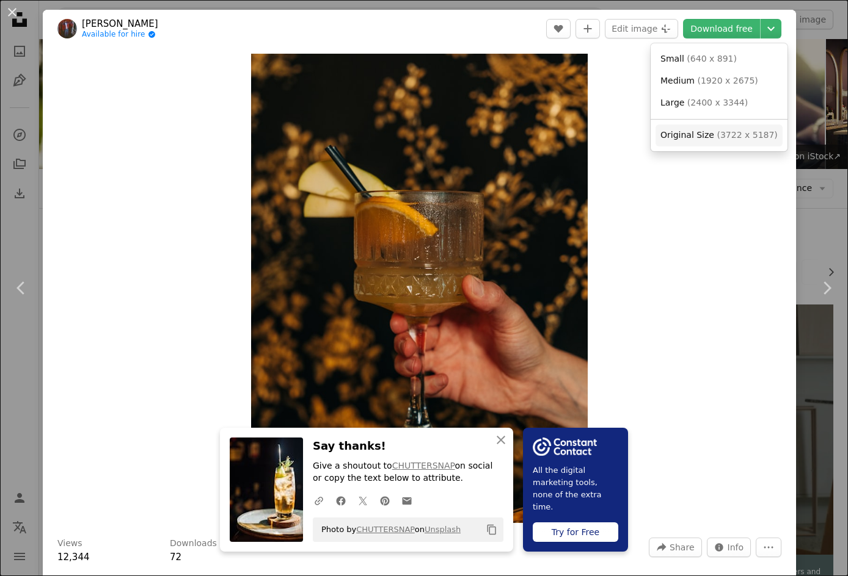
click at [584, 131] on span "( 3722 x 5187 )" at bounding box center [746, 135] width 60 height 10
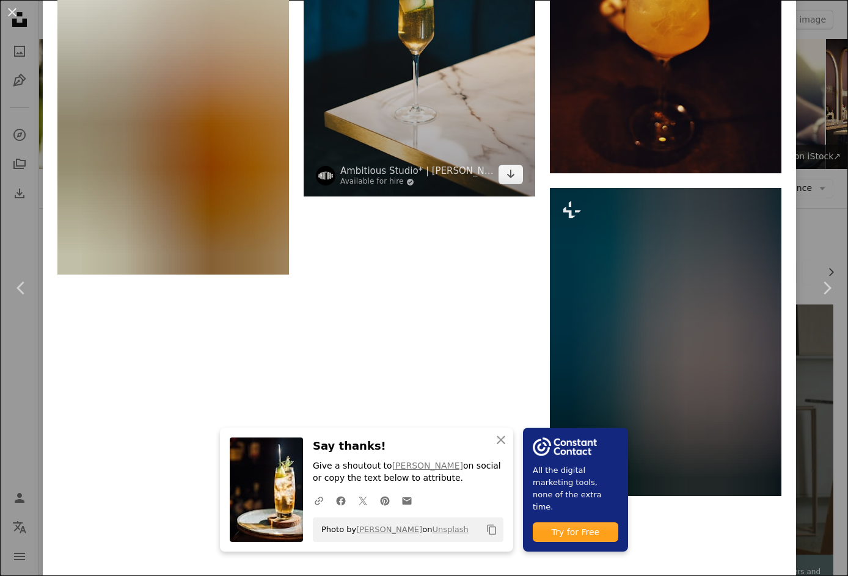
scroll to position [2499, 0]
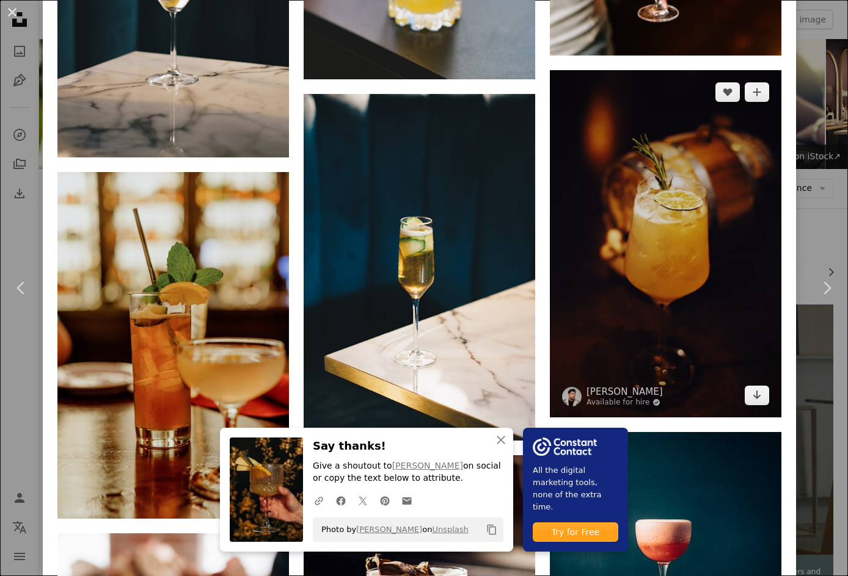
click at [584, 181] on img at bounding box center [665, 243] width 231 height 347
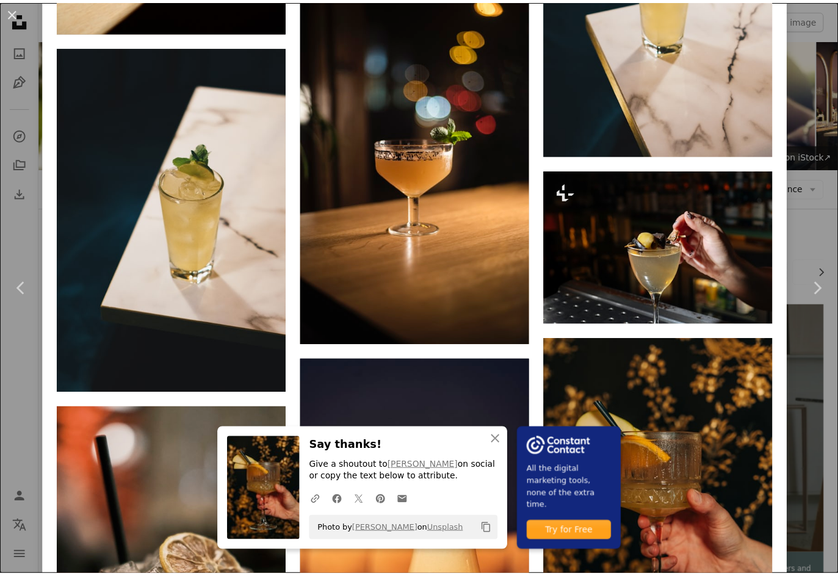
scroll to position [2626, 0]
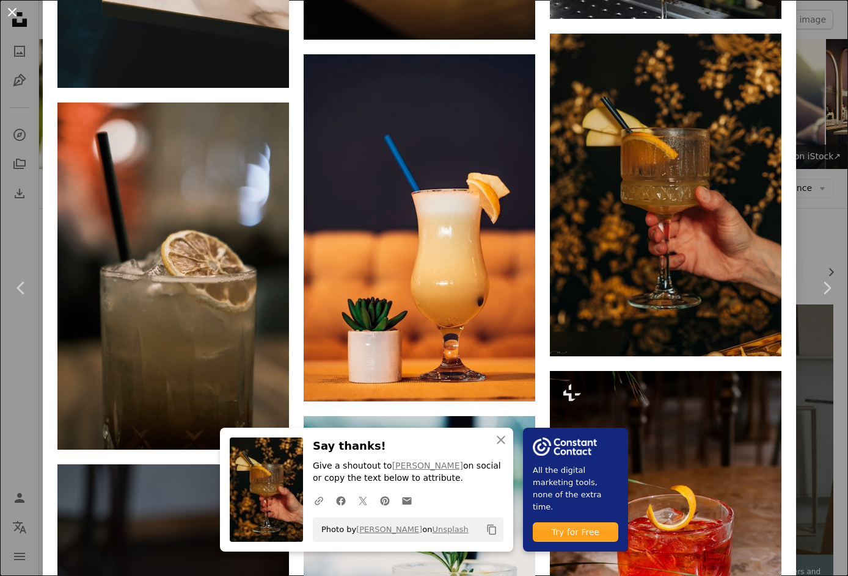
click at [5, 5] on button "An X shape" at bounding box center [12, 12] width 15 height 15
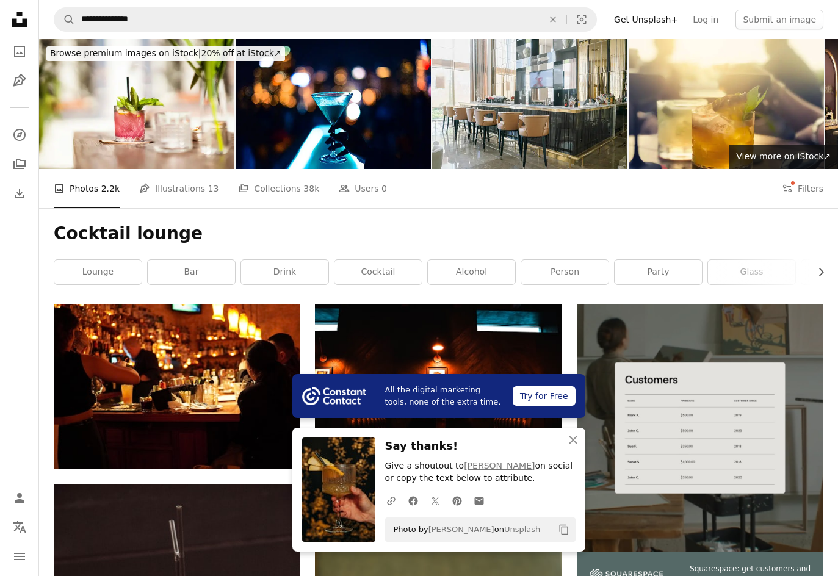
scroll to position [1710, 0]
click at [575, 445] on icon "An X shape" at bounding box center [573, 440] width 15 height 15
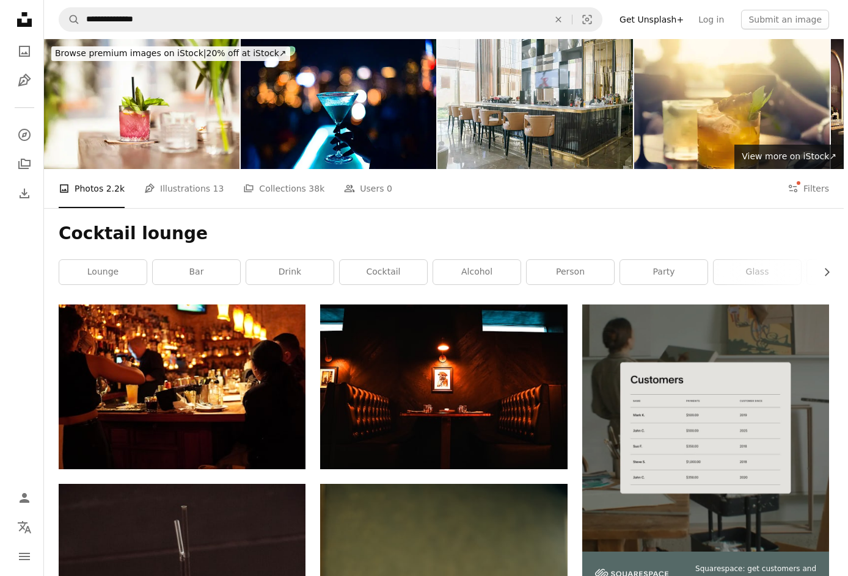
scroll to position [3481, 0]
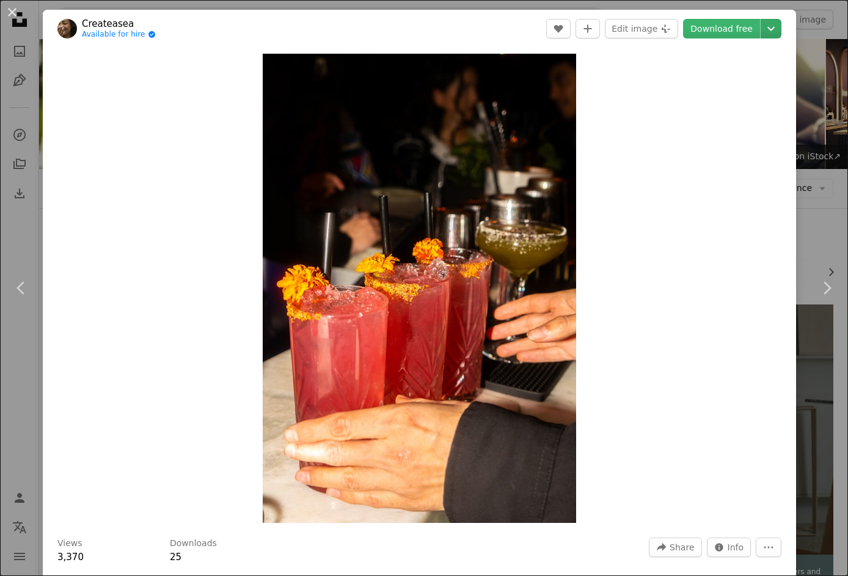
click at [584, 30] on icon "Chevron down" at bounding box center [771, 28] width 20 height 15
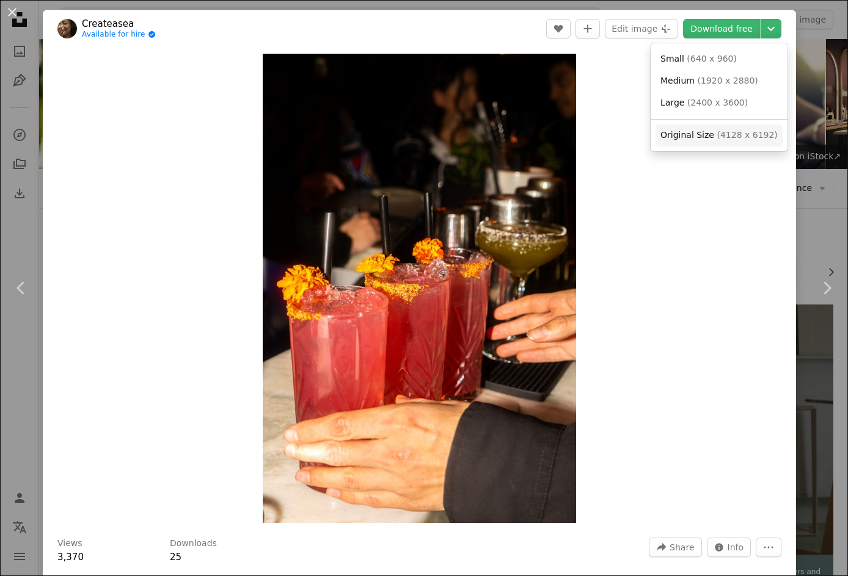
click at [584, 137] on span "( 4128 x 6192 )" at bounding box center [746, 135] width 60 height 10
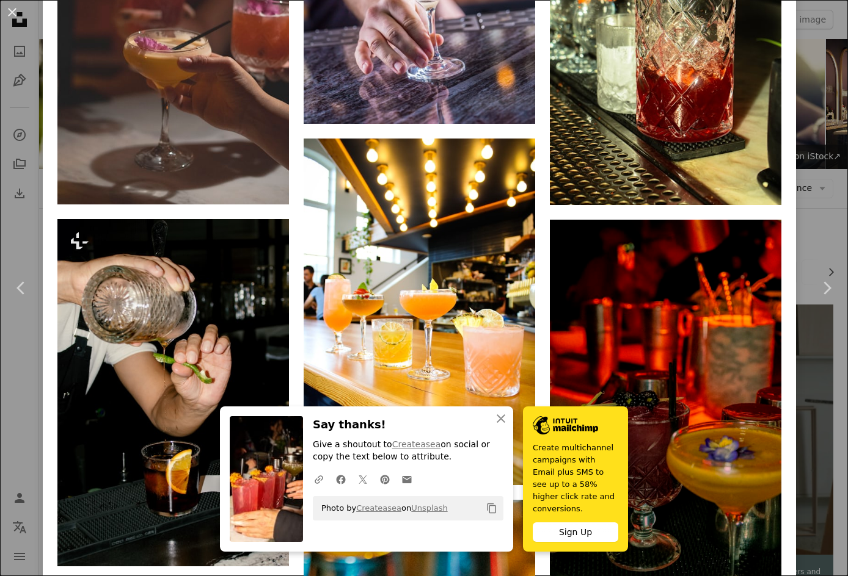
scroll to position [2931, 0]
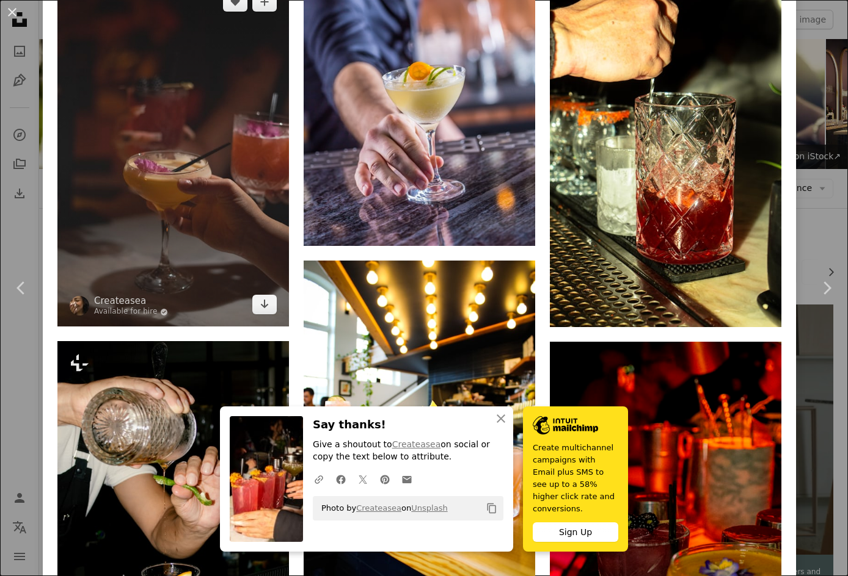
click at [205, 132] on img at bounding box center [172, 153] width 231 height 347
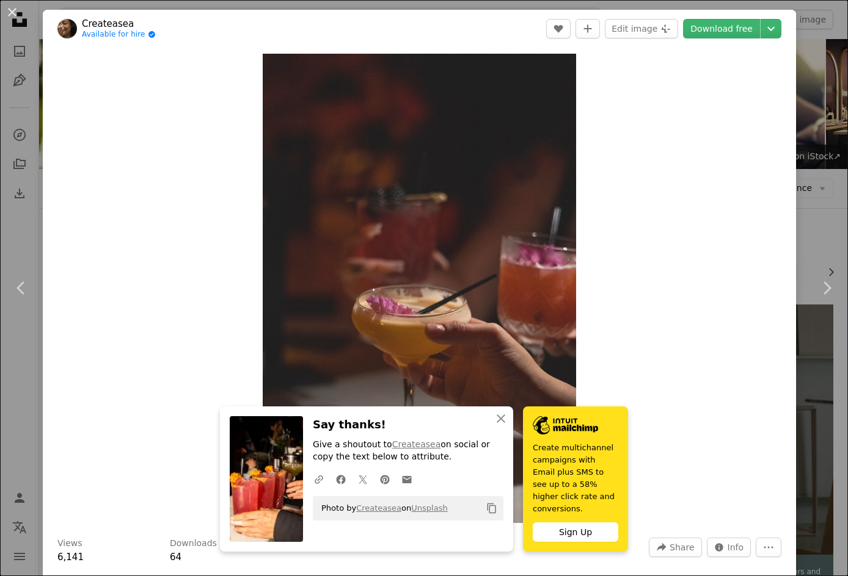
click at [584, 394] on div "Zoom in" at bounding box center [419, 289] width 753 height 482
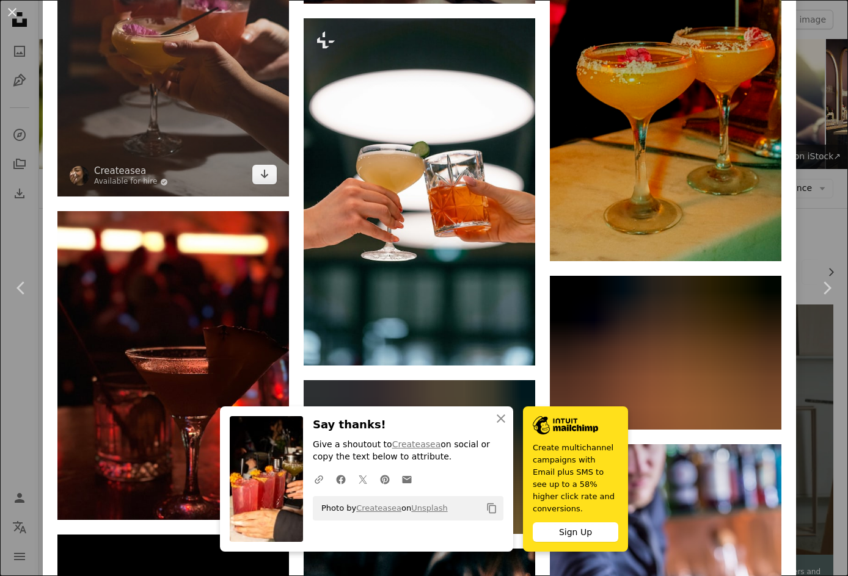
scroll to position [916, 0]
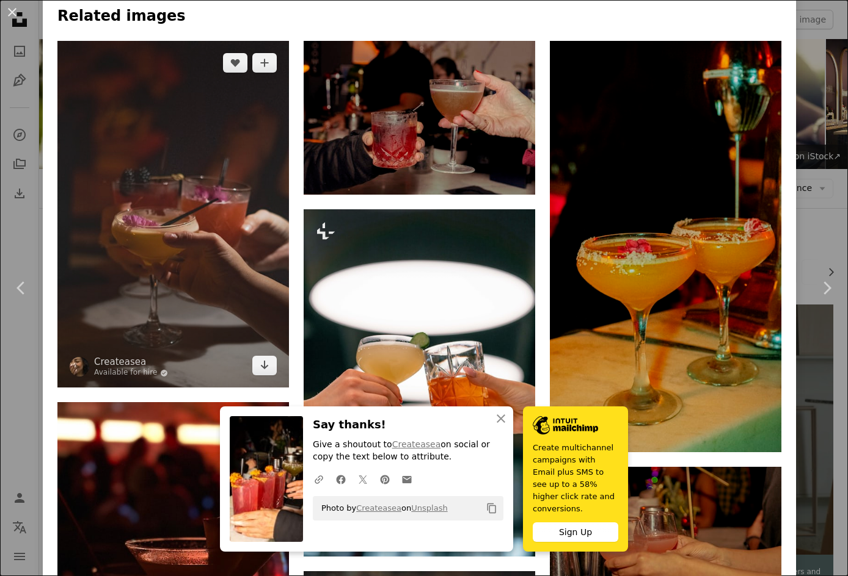
click at [187, 206] on img at bounding box center [172, 214] width 231 height 347
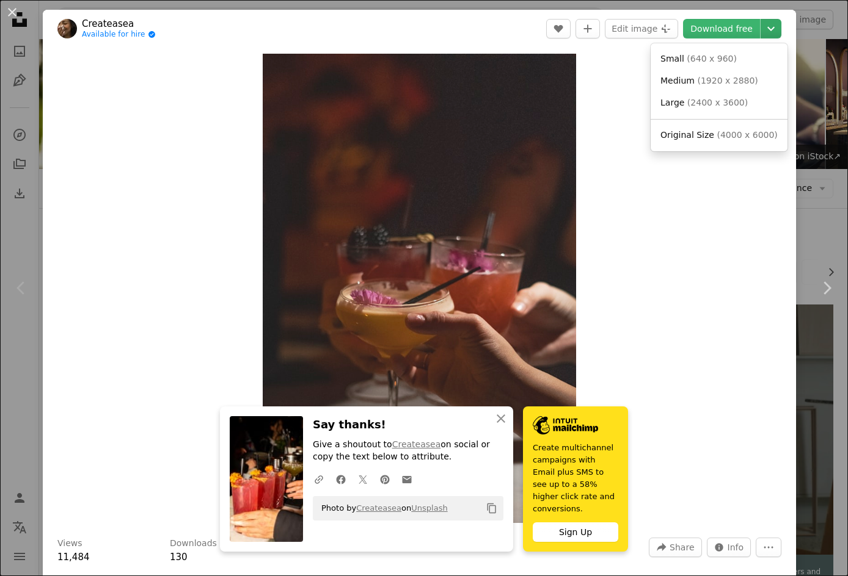
click at [584, 30] on icon "Chevron down" at bounding box center [771, 28] width 20 height 15
click at [584, 136] on span "( 4000 x 6000 )" at bounding box center [746, 135] width 60 height 10
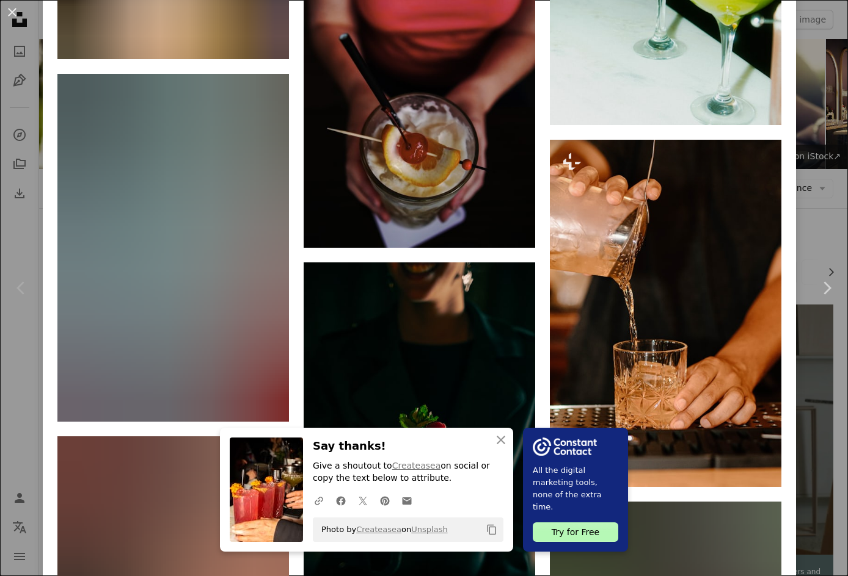
scroll to position [10966, 0]
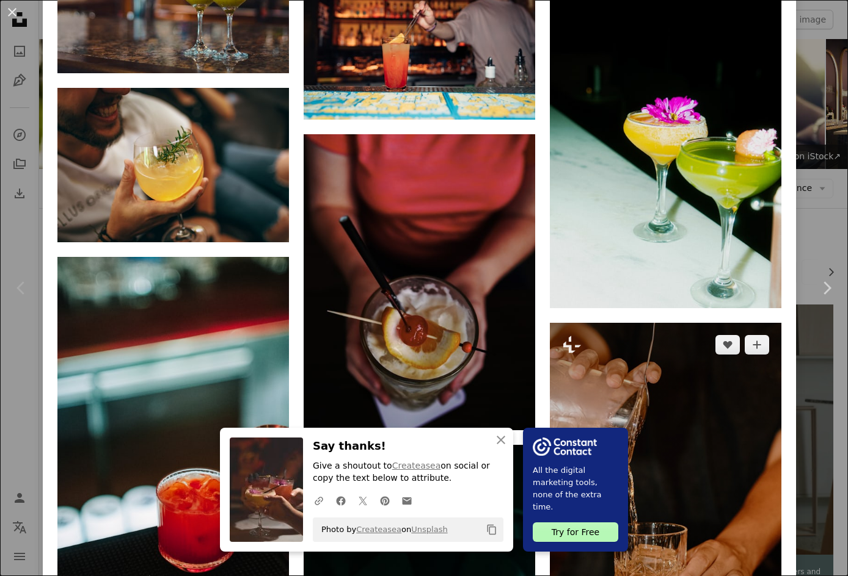
click at [584, 336] on img at bounding box center [665, 496] width 231 height 347
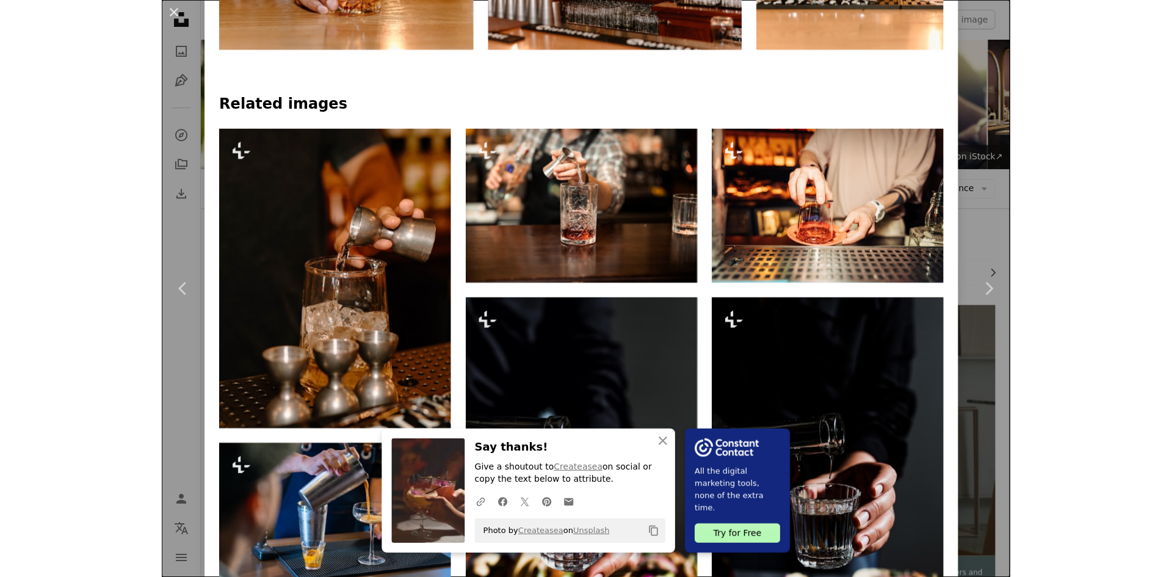
scroll to position [3560, 0]
